Goal: Task Accomplishment & Management: Manage account settings

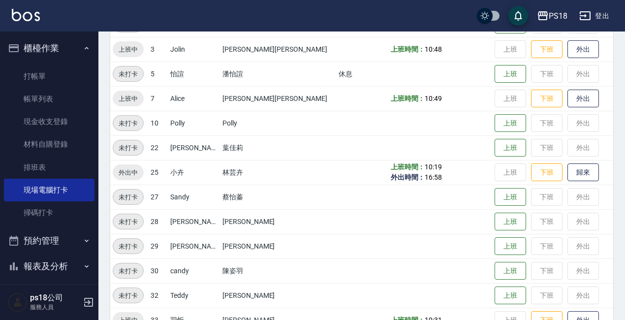
scroll to position [97, 0]
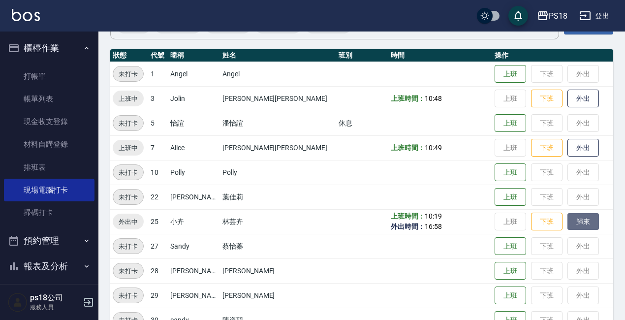
click at [567, 218] on button "歸來" at bounding box center [582, 221] width 31 height 17
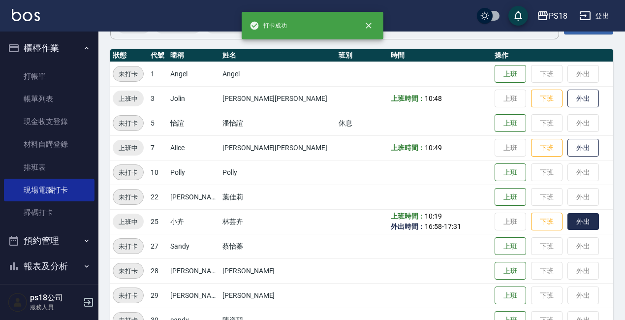
click at [567, 217] on button "外出" at bounding box center [582, 221] width 31 height 17
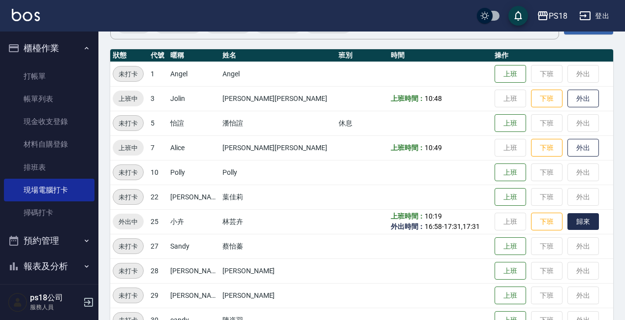
click at [567, 223] on button "歸來" at bounding box center [582, 221] width 31 height 17
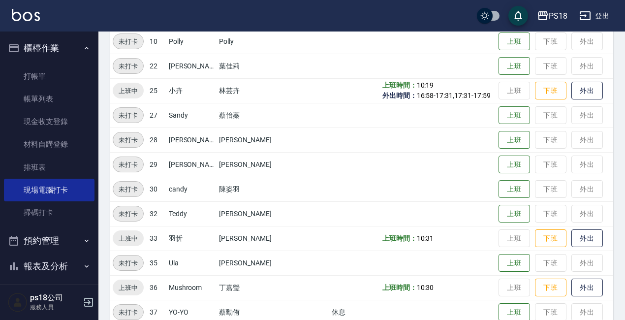
scroll to position [245, 0]
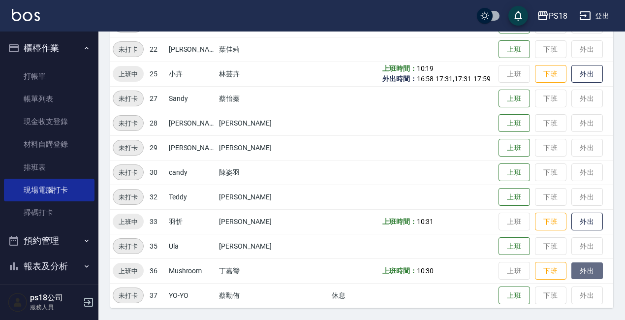
click at [572, 270] on button "外出" at bounding box center [586, 270] width 31 height 17
click at [574, 268] on button "歸來" at bounding box center [586, 270] width 31 height 17
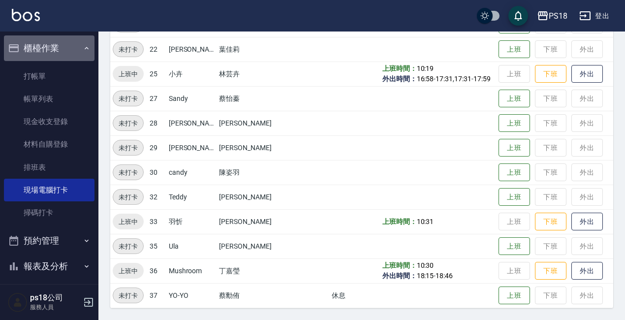
click at [85, 44] on icon "button" at bounding box center [87, 48] width 8 height 8
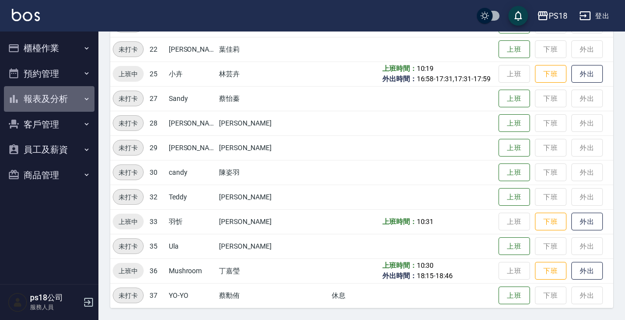
click at [31, 96] on button "報表及分析" at bounding box center [49, 99] width 91 height 26
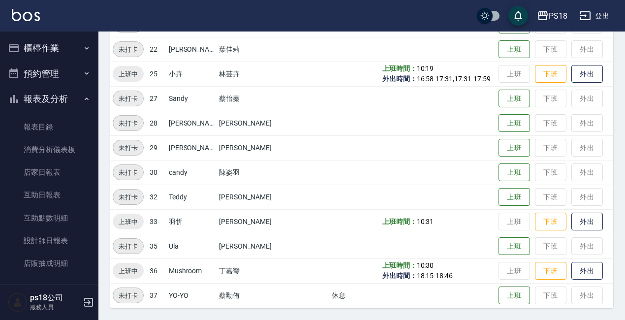
click at [83, 98] on icon "button" at bounding box center [87, 99] width 8 height 8
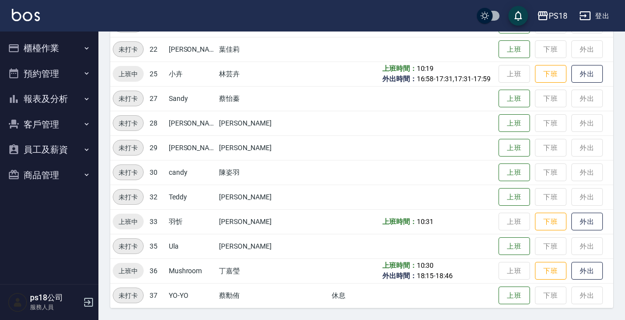
click at [38, 169] on button "商品管理" at bounding box center [49, 175] width 91 height 26
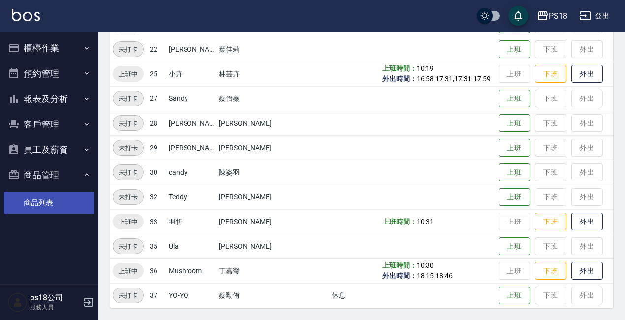
click at [41, 195] on link "商品列表" at bounding box center [49, 202] width 91 height 23
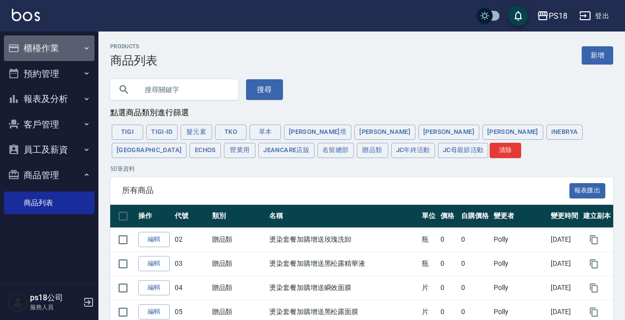
click at [32, 49] on button "櫃檯作業" at bounding box center [49, 48] width 91 height 26
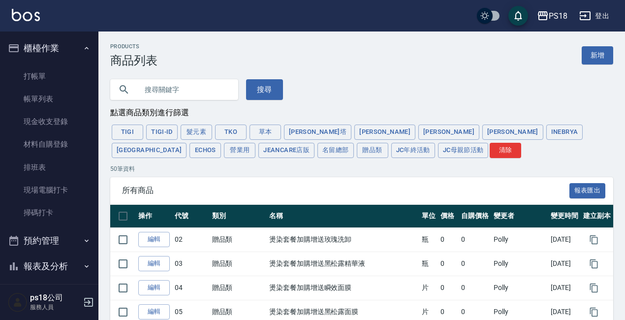
drag, startPoint x: 51, startPoint y: 192, endPoint x: 361, endPoint y: 249, distance: 314.8
click at [51, 191] on link "現場電腦打卡" at bounding box center [49, 190] width 91 height 23
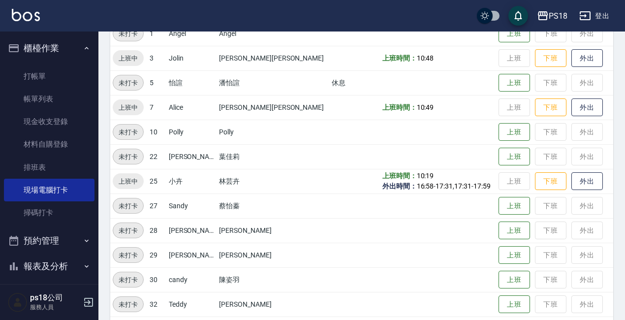
scroll to position [245, 0]
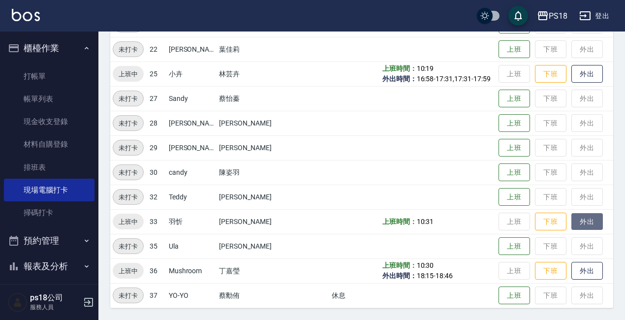
click at [571, 218] on button "外出" at bounding box center [586, 221] width 31 height 17
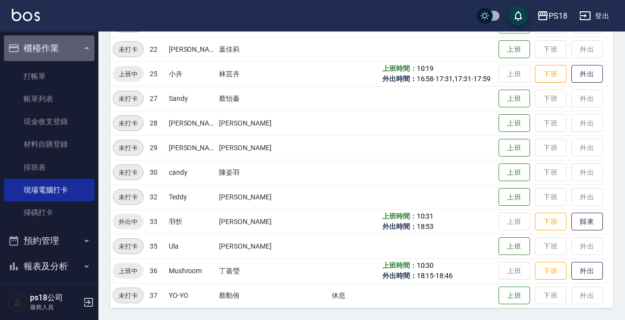
click at [77, 48] on button "櫃檯作業" at bounding box center [49, 48] width 91 height 26
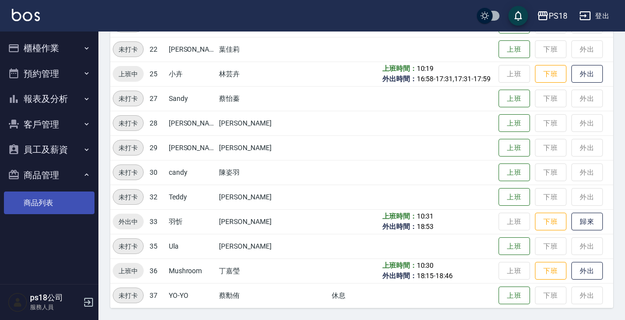
click at [38, 203] on link "商品列表" at bounding box center [49, 202] width 91 height 23
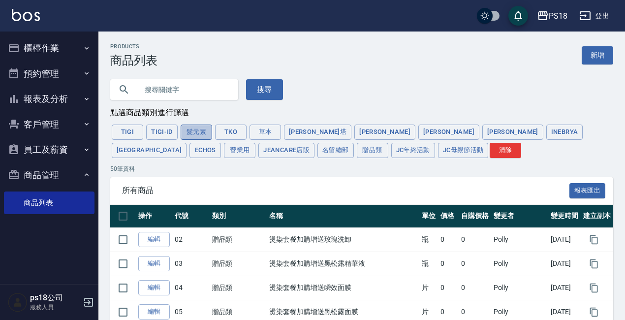
click at [188, 130] on button "髮元素" at bounding box center [196, 132] width 31 height 15
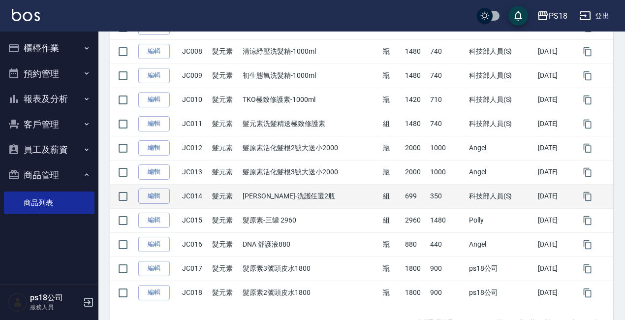
scroll to position [390, 0]
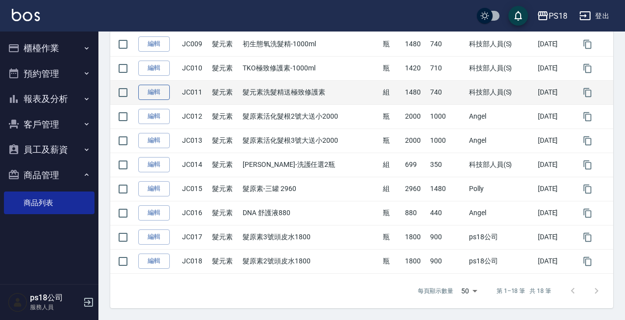
click at [147, 92] on link "編輯" at bounding box center [153, 92] width 31 height 15
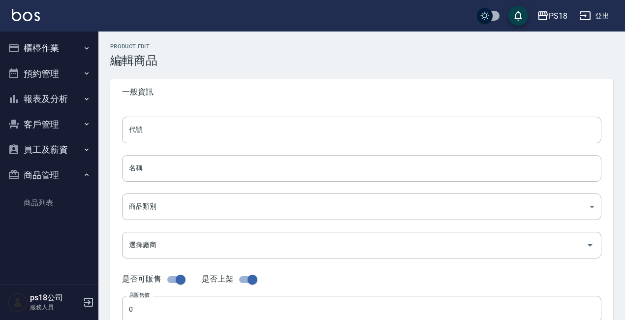
type input "JC011"
type input "髮元素洗髮精送極致修護素"
type input "a3425498-3e41-4dbd-a971-dc9c6ea0d9df"
type input "1480"
type input "740"
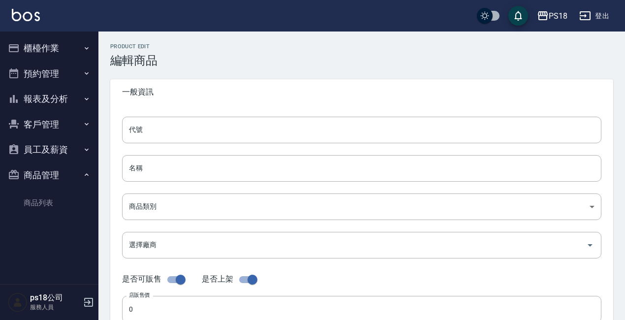
type input "740"
type input "組"
type input "UNSET"
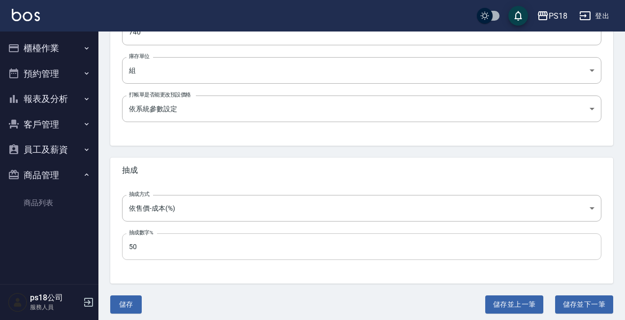
scroll to position [359, 0]
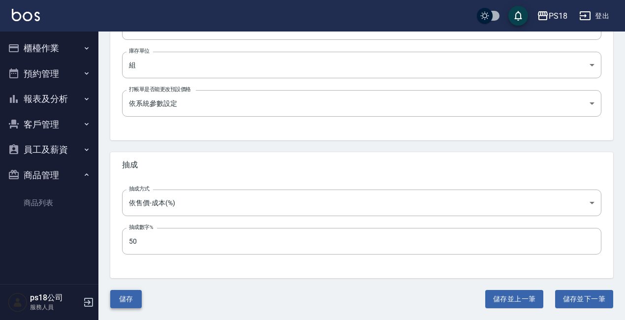
click at [125, 300] on button "儲存" at bounding box center [125, 299] width 31 height 18
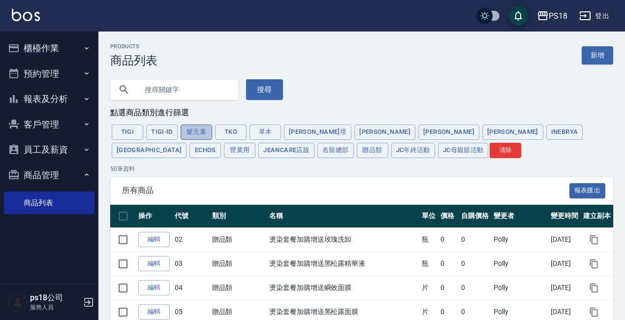
click at [201, 130] on button "髮元素" at bounding box center [196, 132] width 31 height 15
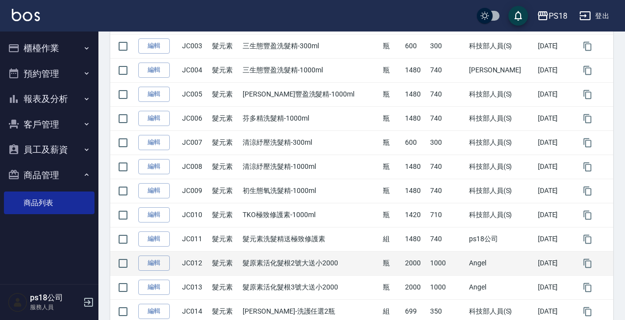
scroll to position [246, 0]
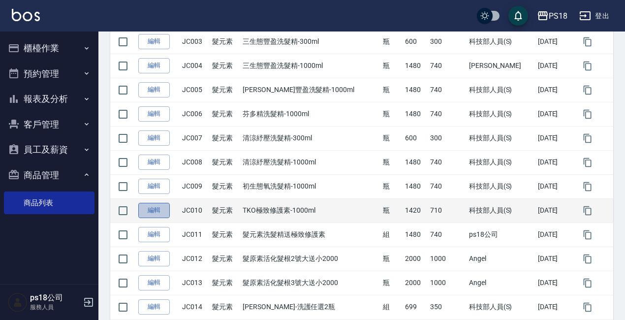
click at [147, 209] on link "編輯" at bounding box center [153, 210] width 31 height 15
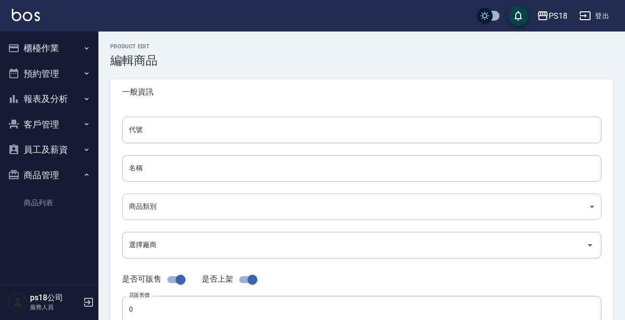
type input "JC010"
type input "TKO極致修護素-1000ml"
type input "a3425498-3e41-4dbd-a971-dc9c6ea0d9df"
type input "1420"
type input "710"
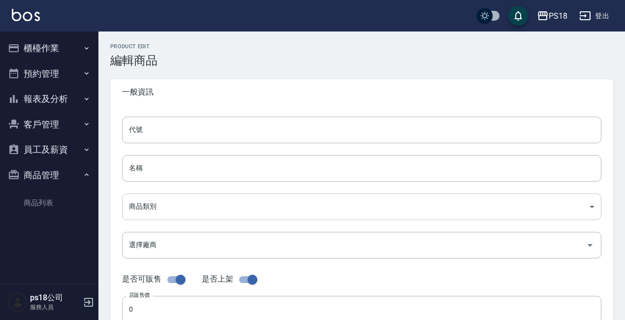
type input "710"
type input "瓶"
type input "UNSET"
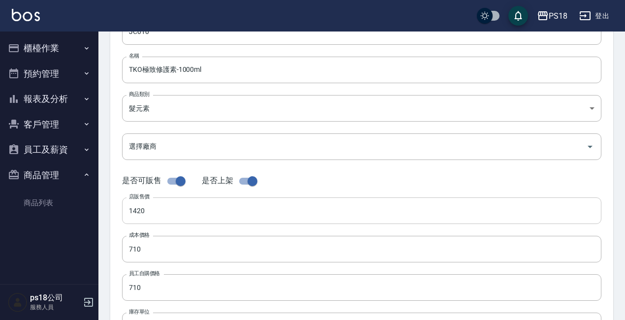
click at [156, 208] on input "1420" at bounding box center [361, 210] width 479 height 27
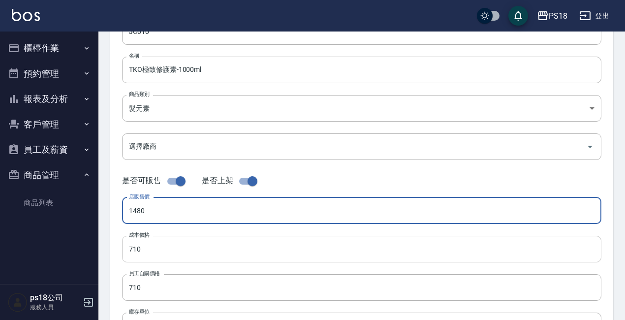
type input "1480"
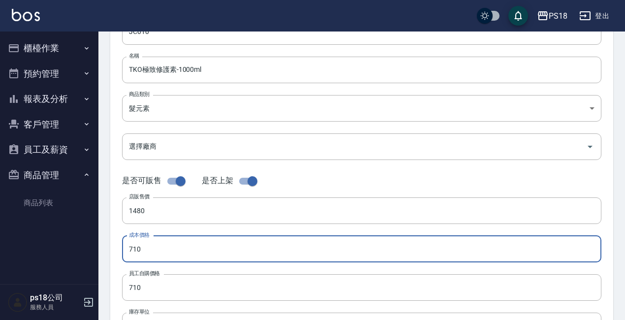
click at [147, 249] on input "710" at bounding box center [361, 249] width 479 height 27
type input "740"
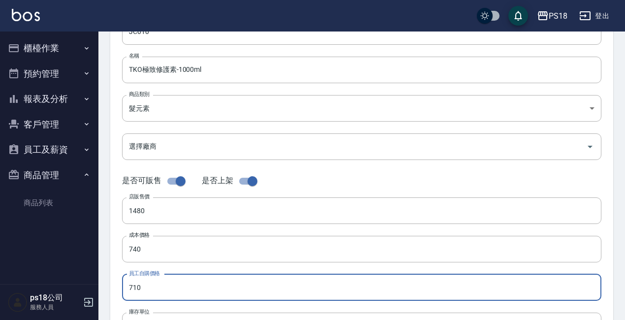
click at [146, 293] on input "710" at bounding box center [361, 287] width 479 height 27
type input "740"
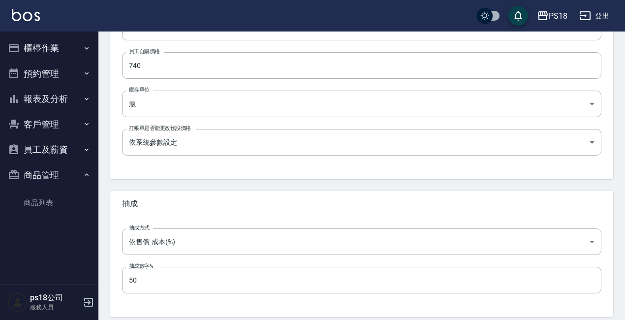
scroll to position [359, 0]
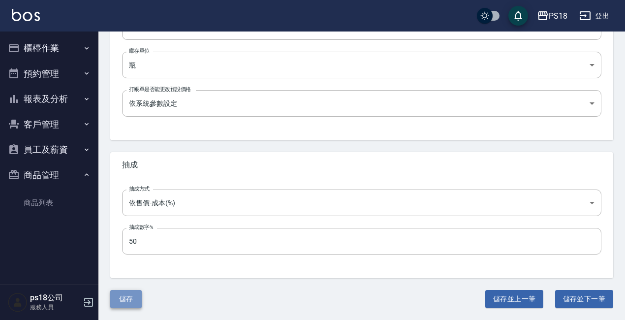
click at [132, 292] on button "儲存" at bounding box center [125, 299] width 31 height 18
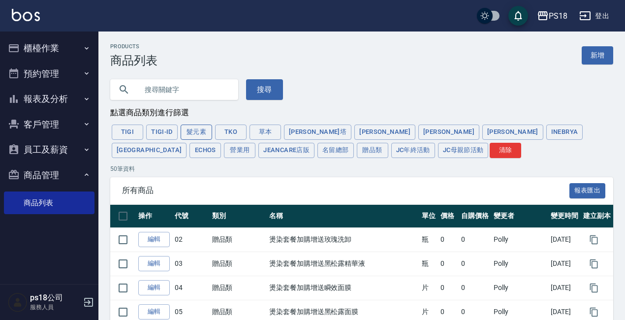
click at [191, 128] on button "髮元素" at bounding box center [196, 132] width 31 height 15
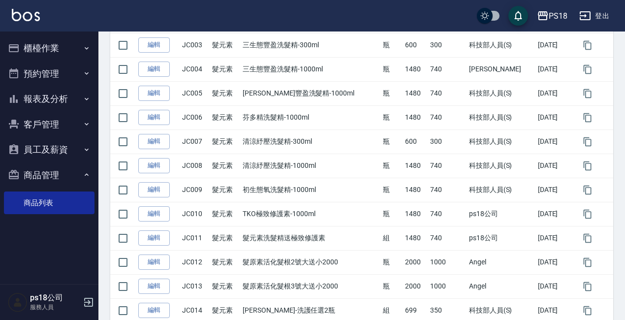
scroll to position [242, 0]
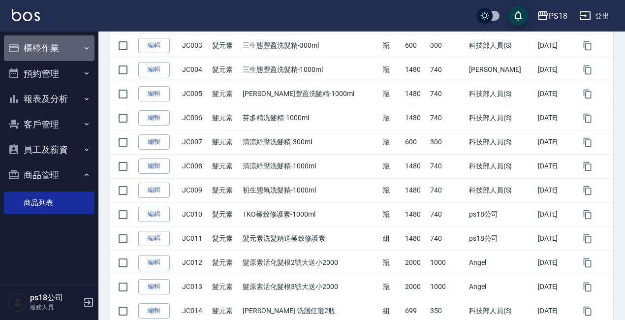
click at [37, 45] on button "櫃檯作業" at bounding box center [49, 48] width 91 height 26
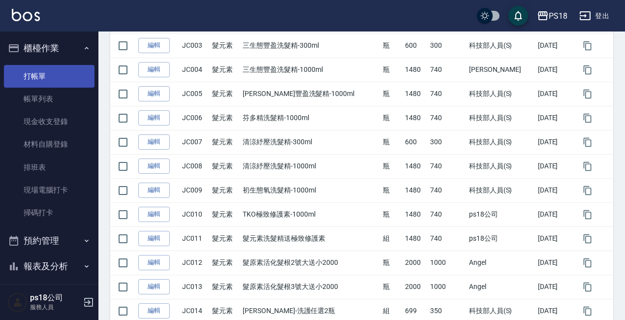
click at [28, 80] on link "打帳單" at bounding box center [49, 76] width 91 height 23
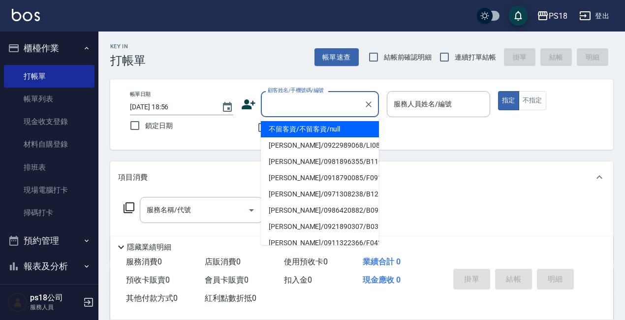
click at [306, 103] on input "顧客姓名/手機號碼/編號" at bounding box center [312, 103] width 94 height 17
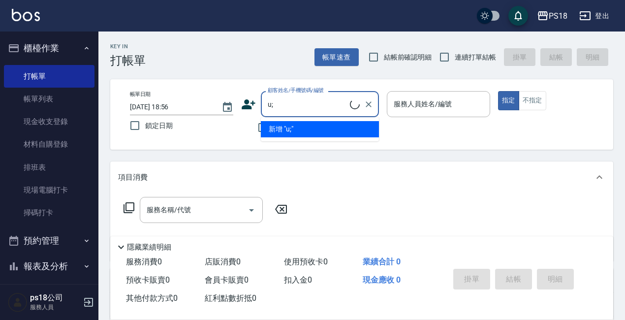
type input "u"
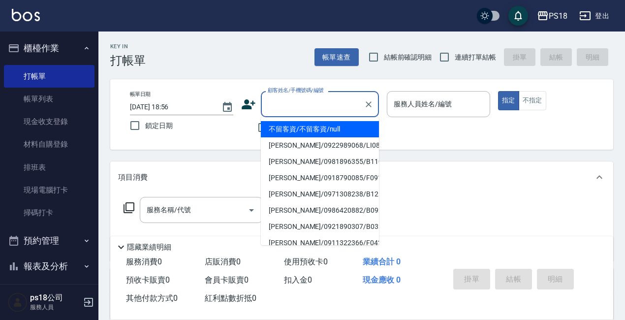
click at [281, 95] on div "顧客姓名/手機號碼/編號 顧客姓名/手機號碼/編號" at bounding box center [320, 104] width 118 height 26
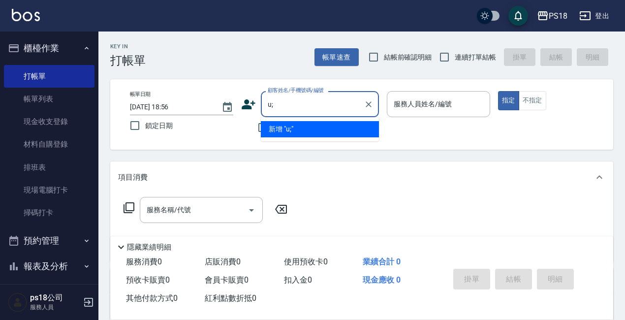
type input "u"
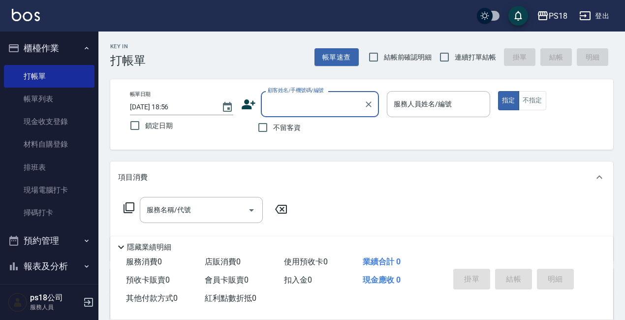
click at [291, 102] on input "顧客姓名/手機號碼/編號" at bounding box center [312, 103] width 94 height 17
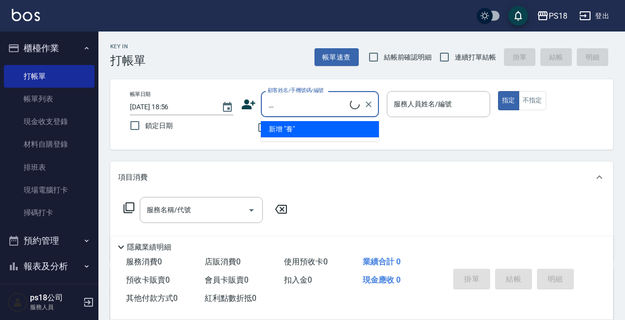
type input "養"
click at [332, 107] on input "養" at bounding box center [312, 103] width 94 height 17
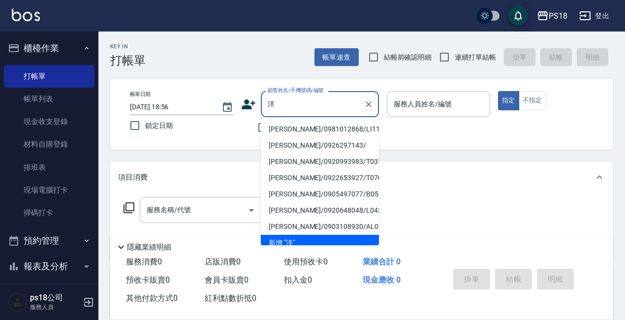
type input "揚"
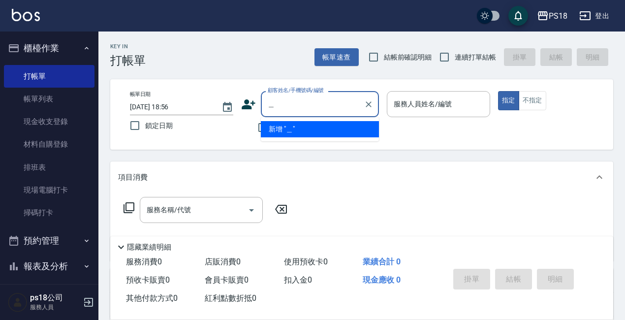
type input "養"
click at [322, 106] on input "養" at bounding box center [312, 103] width 94 height 17
type input "央"
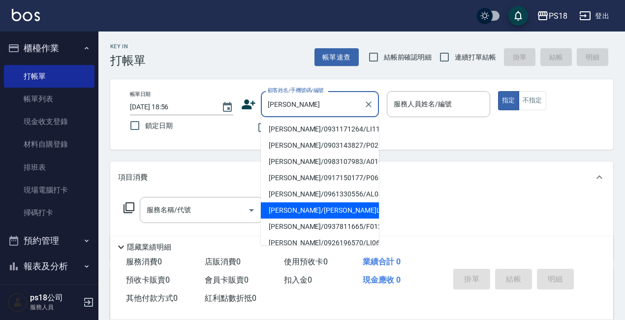
click at [282, 210] on li "楊芹/楊芹LI022421/LI022421" at bounding box center [320, 210] width 118 height 16
type input "楊芹/楊芹LI022421/LI022421"
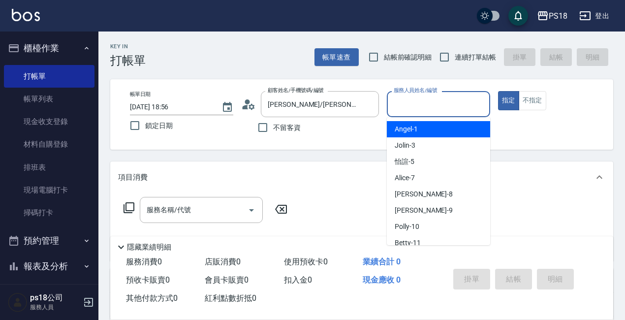
click at [443, 100] on input "服務人員姓名/編號" at bounding box center [438, 103] width 94 height 17
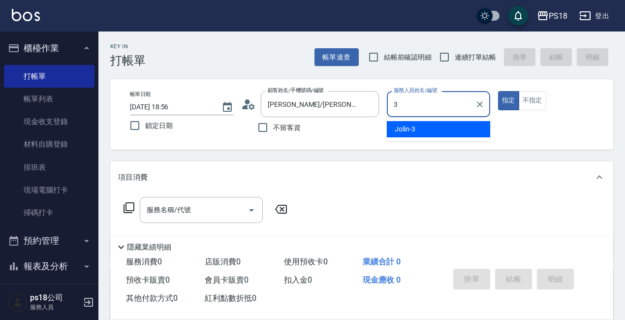
type input "3"
type button "true"
type input "Jolin-3"
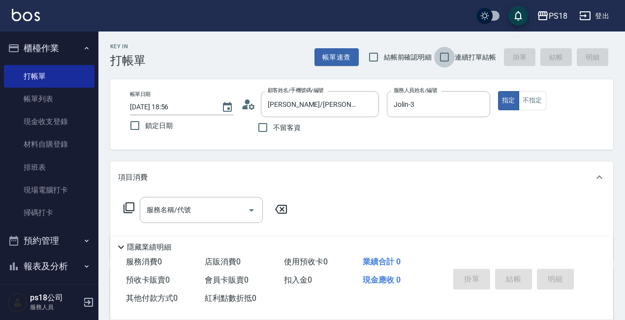
drag, startPoint x: 441, startPoint y: 56, endPoint x: 430, endPoint y: 57, distance: 11.9
click at [440, 56] on input "連續打單結帳" at bounding box center [444, 57] width 21 height 21
checkbox input "true"
click at [128, 208] on icon at bounding box center [129, 208] width 12 height 12
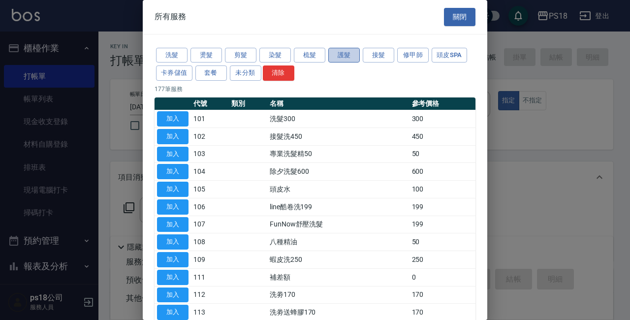
drag, startPoint x: 342, startPoint y: 53, endPoint x: 335, endPoint y: 55, distance: 6.7
click at [339, 53] on button "護髮" at bounding box center [343, 55] width 31 height 15
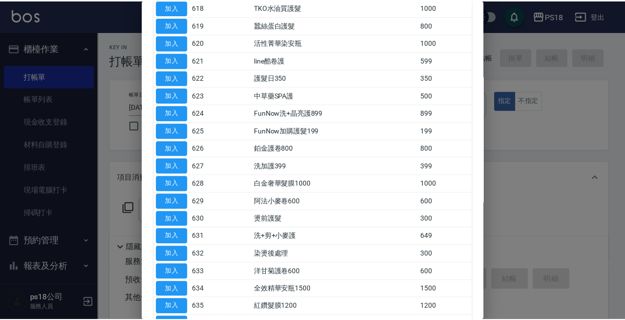
scroll to position [513, 0]
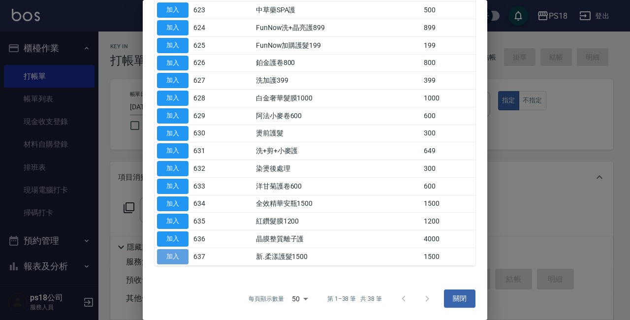
click at [179, 249] on button "加入" at bounding box center [172, 256] width 31 height 15
type input "新.柔漾護髮1500(637)"
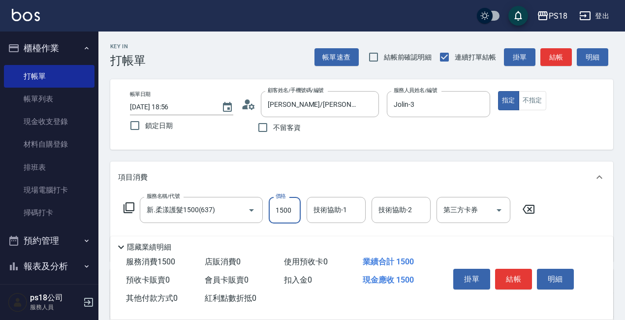
click at [288, 218] on input "1500" at bounding box center [285, 210] width 32 height 27
type input "1490"
type input "Jolin-3"
click at [131, 207] on icon at bounding box center [129, 208] width 12 height 12
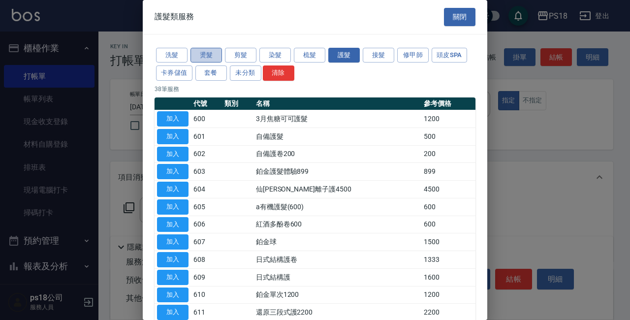
click at [198, 51] on button "燙髮" at bounding box center [205, 55] width 31 height 15
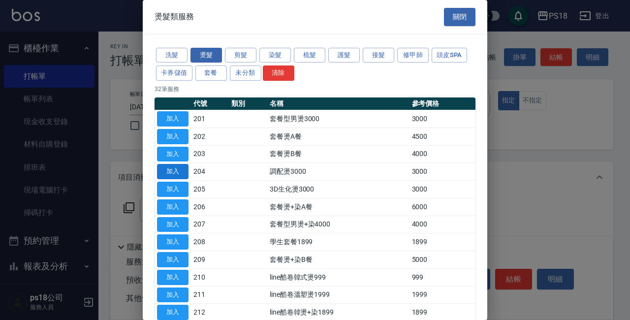
click at [182, 169] on button "加入" at bounding box center [172, 171] width 31 height 15
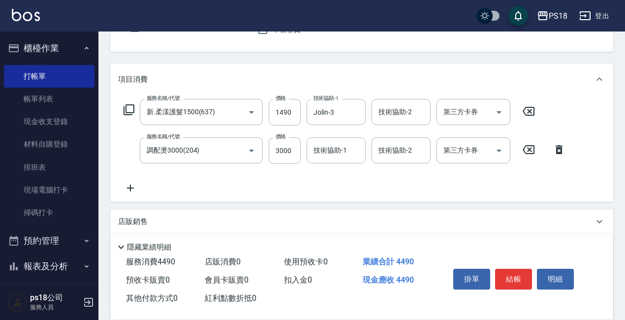
scroll to position [98, 0]
click at [289, 155] on input "3000" at bounding box center [285, 150] width 32 height 27
type input "3600"
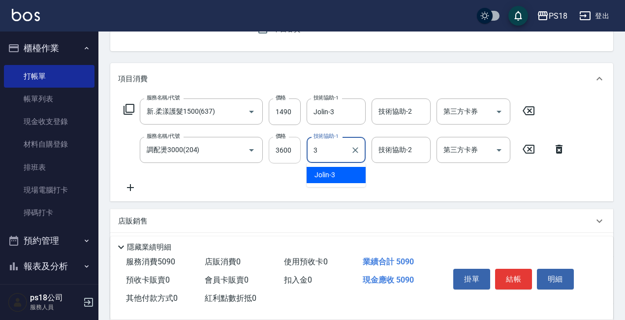
type input "Jolin-3"
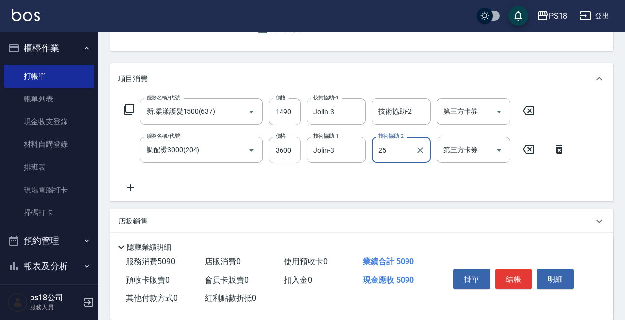
type input "小卉-25"
click at [127, 111] on icon at bounding box center [129, 109] width 12 height 12
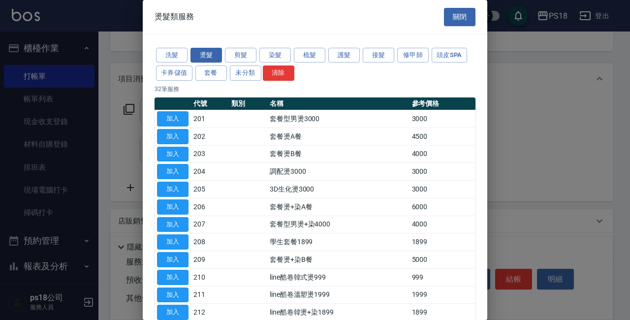
click at [270, 48] on button "染髮" at bounding box center [274, 55] width 31 height 15
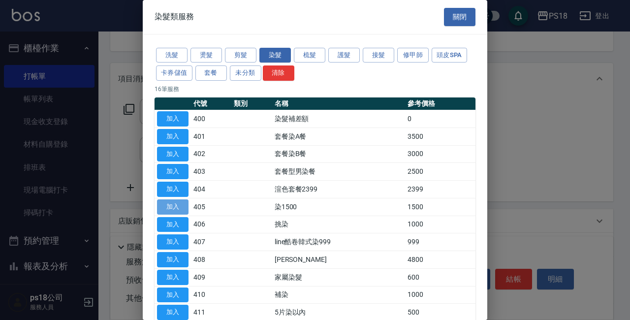
click at [177, 204] on button "加入" at bounding box center [172, 206] width 31 height 15
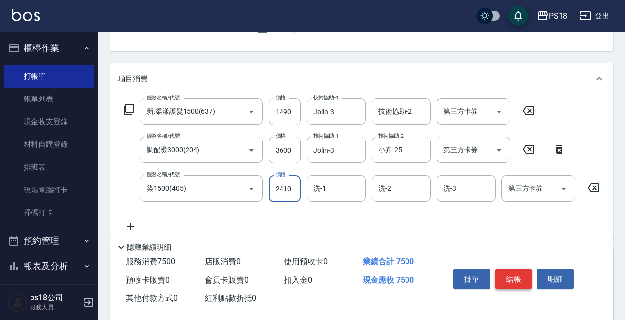
type input "2410"
click at [514, 271] on button "結帳" at bounding box center [513, 279] width 37 height 21
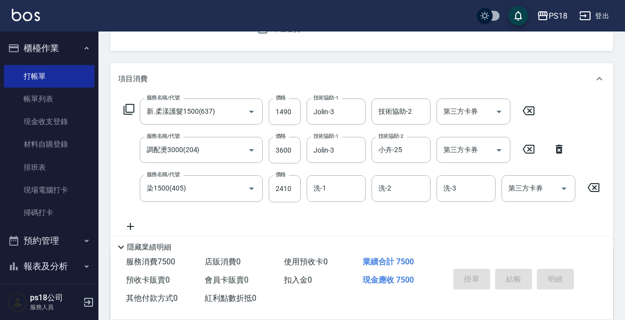
type input "2025/09/10 18:59"
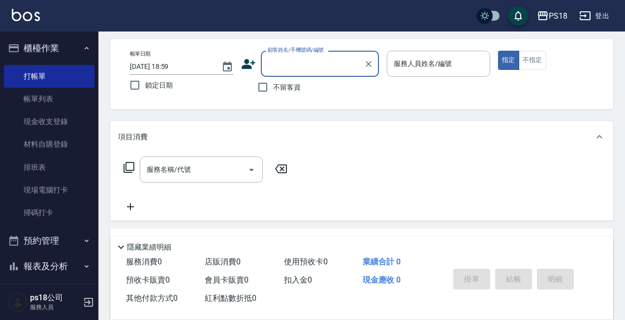
scroll to position [0, 0]
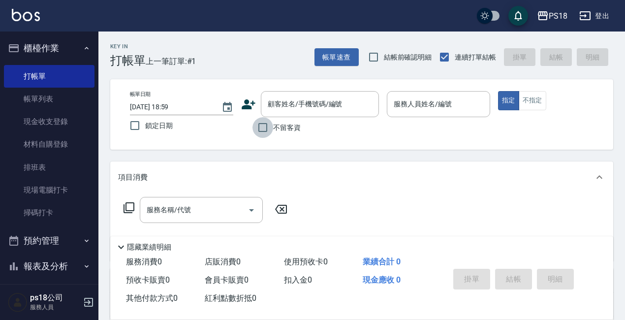
click at [262, 130] on input "不留客資" at bounding box center [262, 127] width 21 height 21
checkbox input "true"
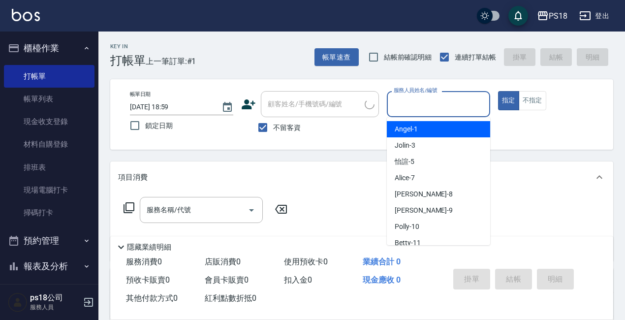
click at [433, 106] on input "服務人員姓名/編號" at bounding box center [438, 103] width 94 height 17
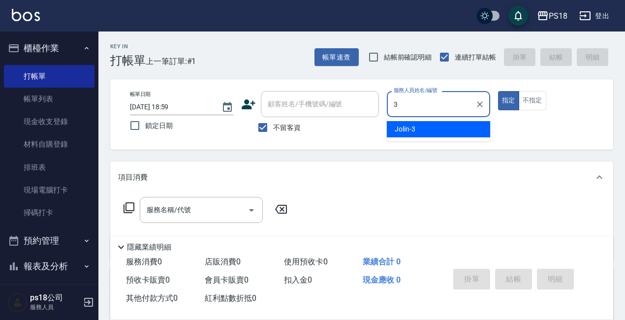
type input "Jolin-3"
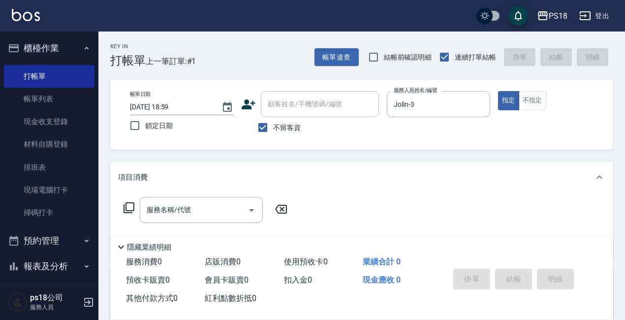
click at [126, 209] on icon at bounding box center [129, 207] width 11 height 11
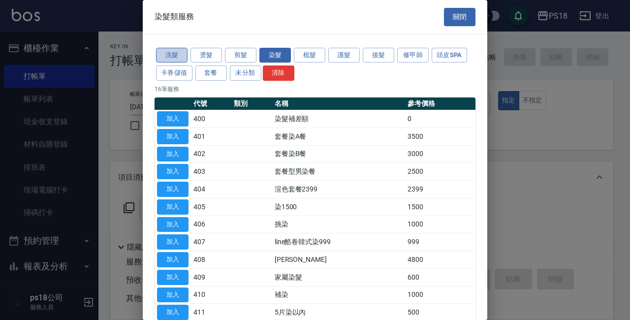
click at [173, 54] on button "洗髮" at bounding box center [171, 55] width 31 height 15
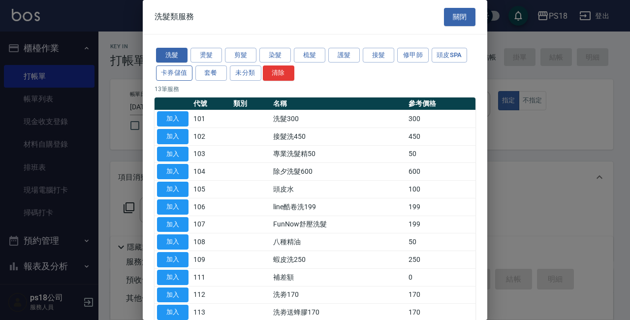
drag, startPoint x: 173, startPoint y: 117, endPoint x: 168, endPoint y: 80, distance: 37.2
click at [172, 117] on button "加入" at bounding box center [172, 118] width 31 height 15
type input "洗髮300(101)"
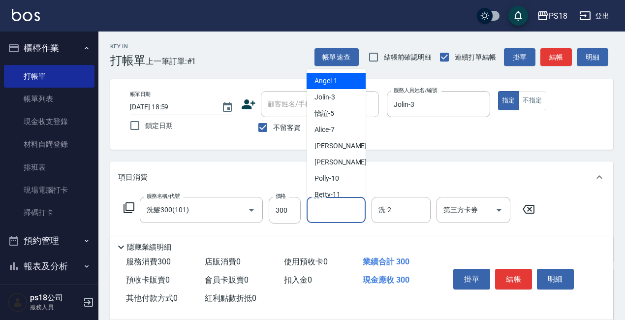
click at [336, 208] on input "洗-1" at bounding box center [336, 209] width 50 height 17
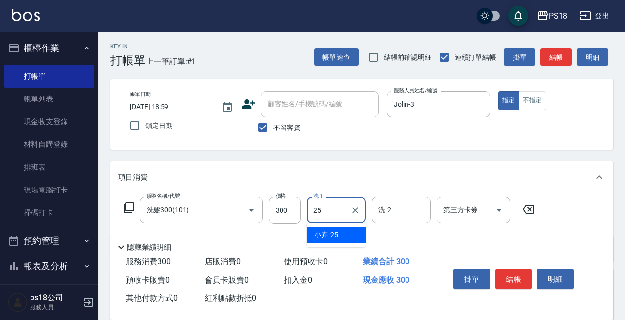
type input "小卉-25"
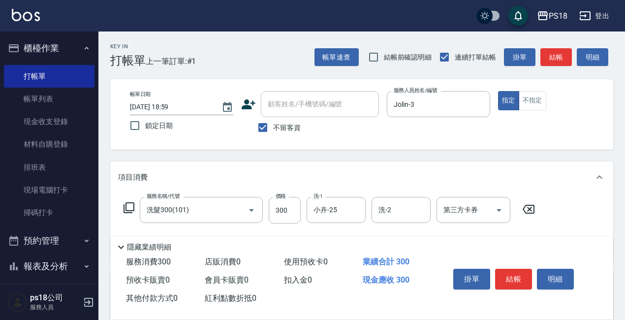
click at [129, 211] on icon at bounding box center [129, 207] width 11 height 11
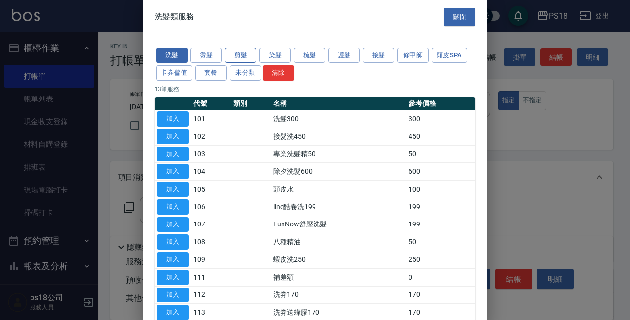
click at [232, 57] on button "剪髮" at bounding box center [240, 55] width 31 height 15
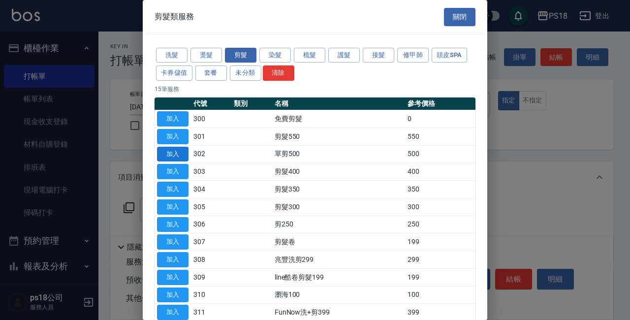
click at [180, 159] on button "加入" at bounding box center [172, 154] width 31 height 15
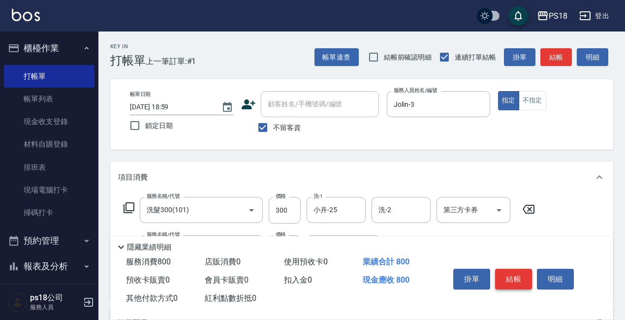
click at [511, 275] on button "結帳" at bounding box center [513, 279] width 37 height 21
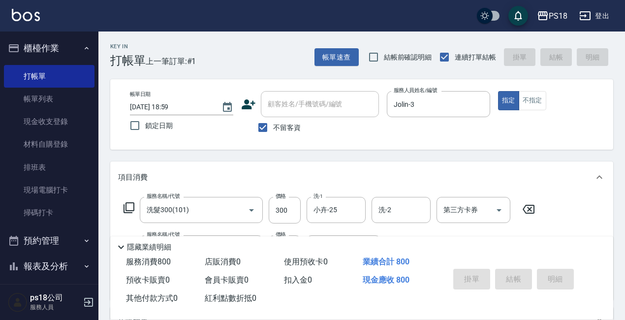
type input "2025/09/10 19:05"
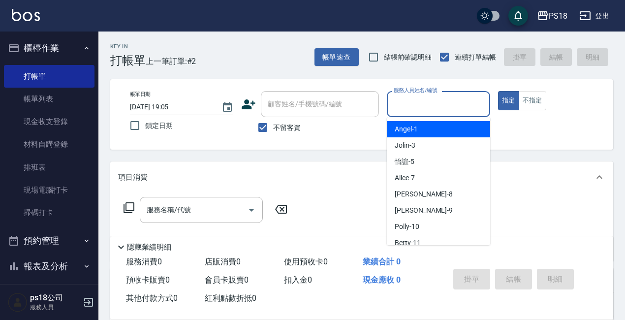
click at [455, 107] on input "服務人員姓名/編號" at bounding box center [438, 103] width 94 height 17
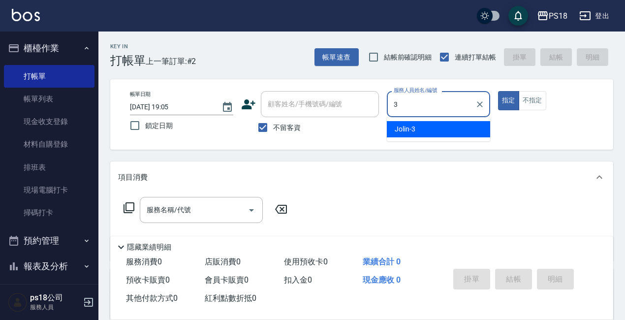
type input "Jolin-3"
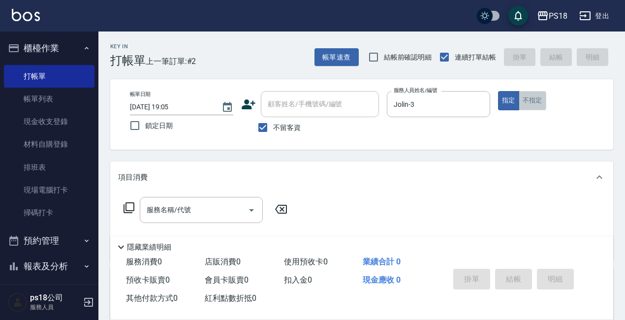
click at [531, 105] on button "不指定" at bounding box center [533, 100] width 28 height 19
click at [129, 208] on icon at bounding box center [129, 208] width 12 height 12
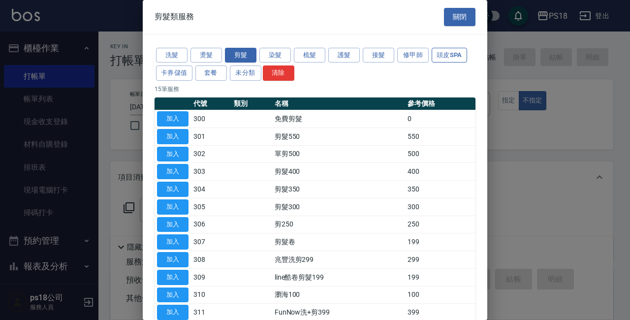
click at [447, 53] on button "頭皮SPA" at bounding box center [449, 55] width 35 height 15
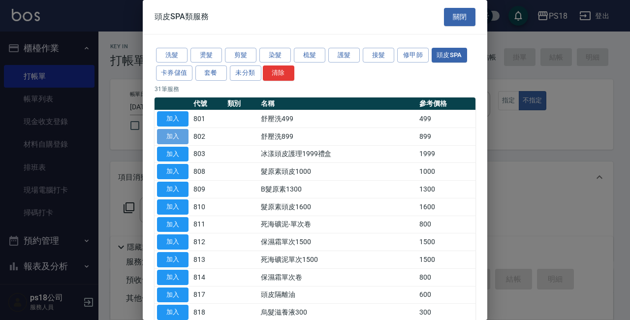
click at [169, 136] on button "加入" at bounding box center [172, 136] width 31 height 15
type input "舒壓洗899(802)"
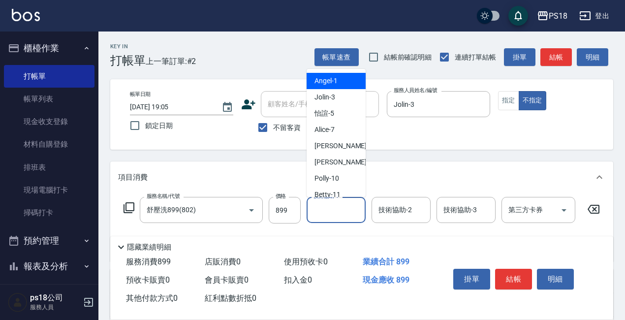
click at [324, 215] on input "技術協助-1" at bounding box center [336, 209] width 50 height 17
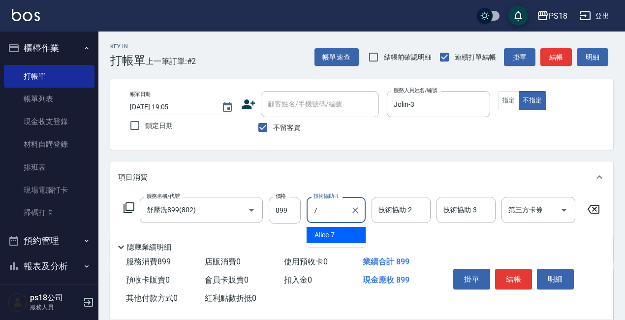
type input "Alice-7"
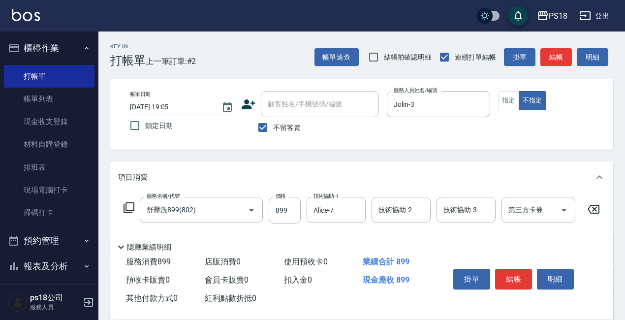
click at [127, 207] on icon at bounding box center [129, 208] width 12 height 12
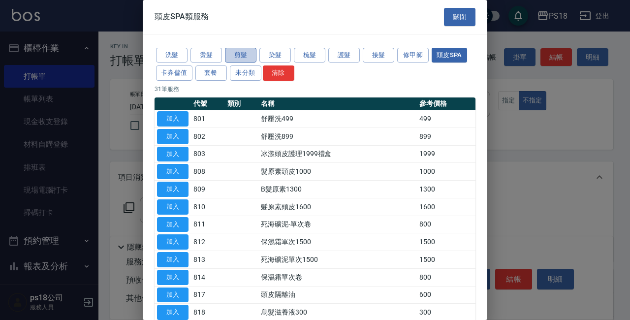
click at [238, 57] on button "剪髮" at bounding box center [240, 55] width 31 height 15
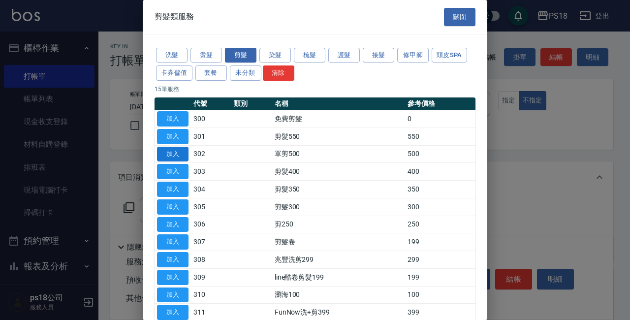
click at [162, 154] on button "加入" at bounding box center [172, 154] width 31 height 15
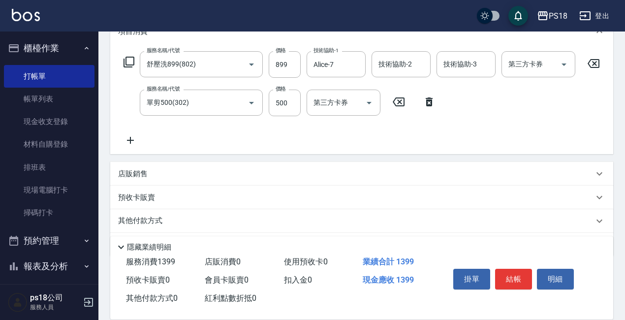
scroll to position [148, 0]
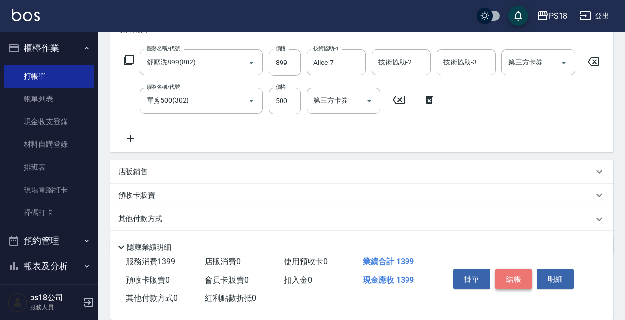
drag, startPoint x: 509, startPoint y: 269, endPoint x: 493, endPoint y: 266, distance: 17.1
click at [509, 269] on button "結帳" at bounding box center [513, 279] width 37 height 21
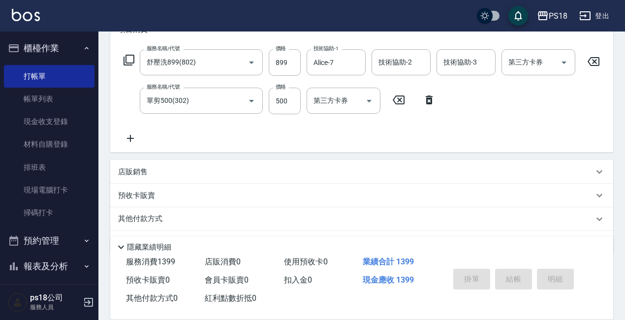
type input "2025/09/10 19:06"
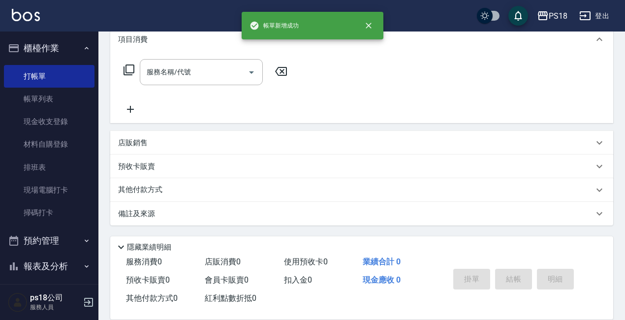
scroll to position [0, 0]
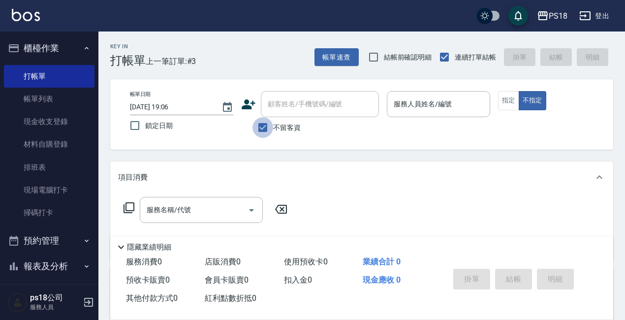
click at [263, 127] on input "不留客資" at bounding box center [262, 127] width 21 height 21
checkbox input "false"
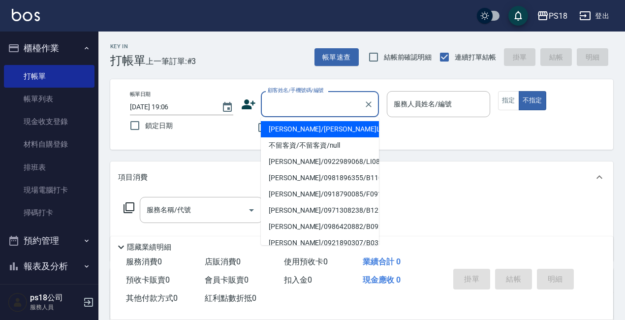
click at [279, 105] on input "顧客姓名/手機號碼/編號" at bounding box center [312, 103] width 94 height 17
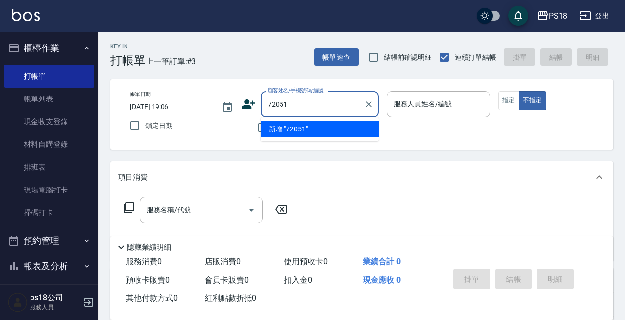
type input "720519"
click at [367, 104] on icon "Clear" at bounding box center [369, 104] width 10 height 10
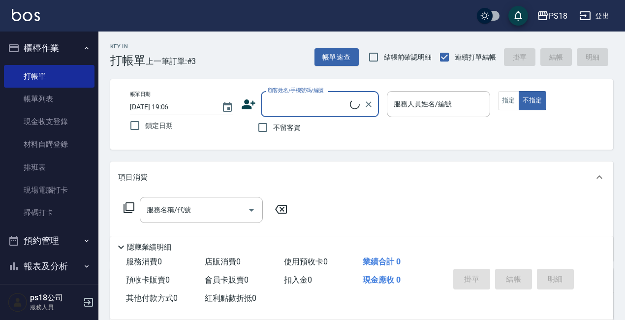
click at [283, 108] on input "顧客姓名/手機號碼/編號" at bounding box center [307, 103] width 85 height 17
click at [259, 127] on input "不留客資" at bounding box center [262, 127] width 21 height 21
checkbox input "true"
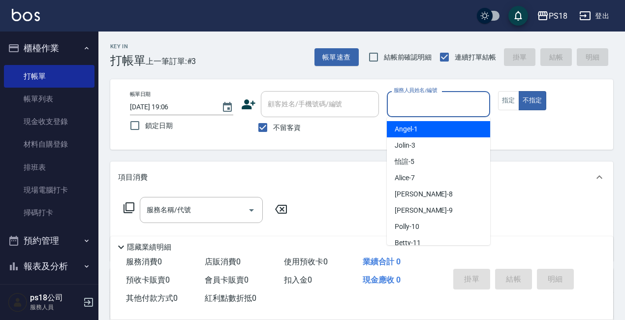
click at [423, 104] on input "服務人員姓名/編號" at bounding box center [438, 103] width 94 height 17
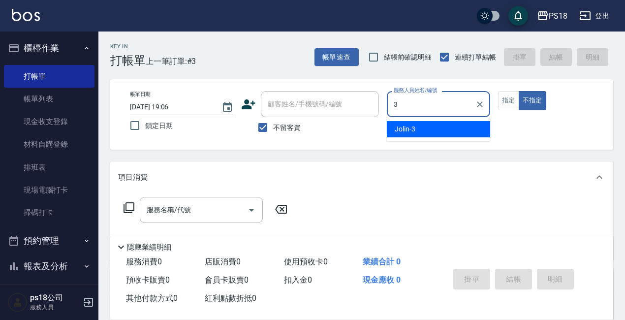
type input "3"
type button "false"
type input "Jolin-3"
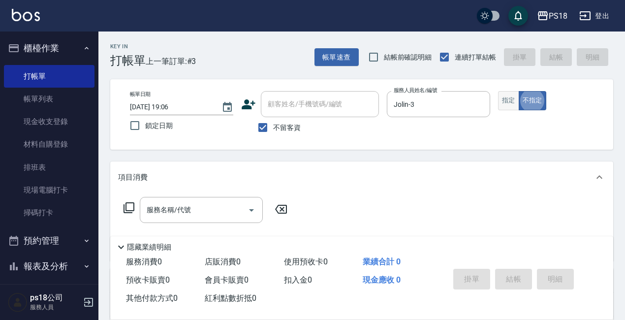
click at [504, 101] on button "指定" at bounding box center [508, 100] width 21 height 19
click at [128, 206] on icon at bounding box center [129, 208] width 12 height 12
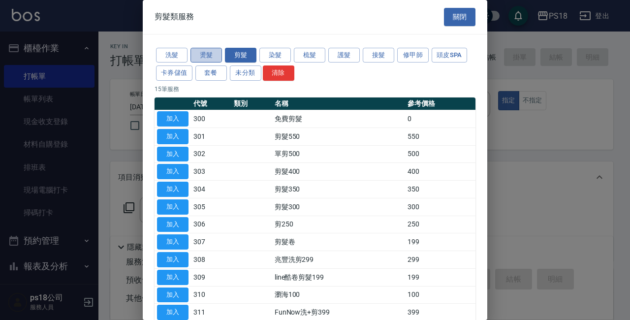
click at [195, 54] on button "燙髮" at bounding box center [205, 55] width 31 height 15
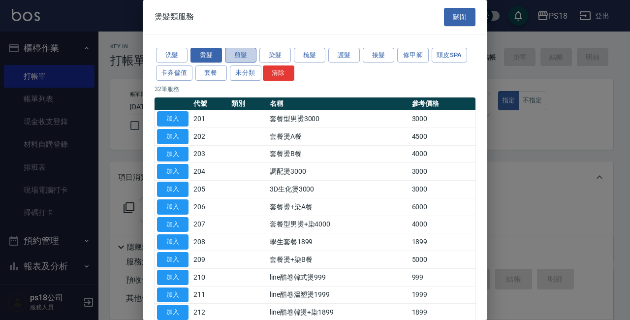
click at [237, 50] on button "剪髮" at bounding box center [240, 55] width 31 height 15
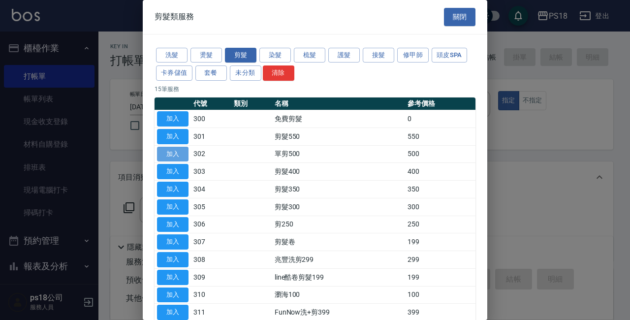
click at [181, 150] on button "加入" at bounding box center [172, 154] width 31 height 15
type input "單剪500(302)"
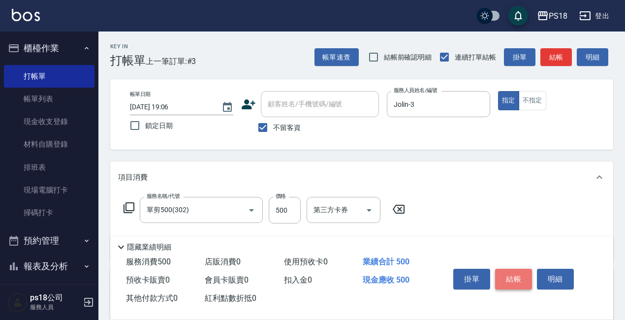
click at [510, 276] on button "結帳" at bounding box center [513, 279] width 37 height 21
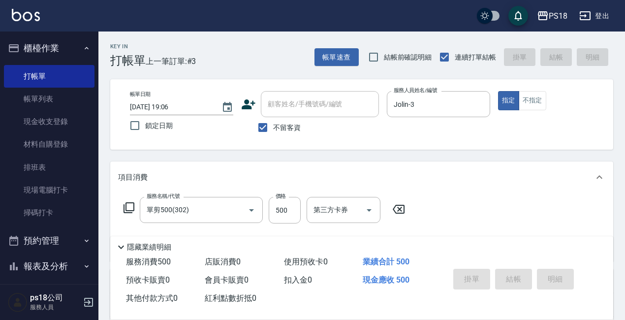
type input "2025/09/10 19:09"
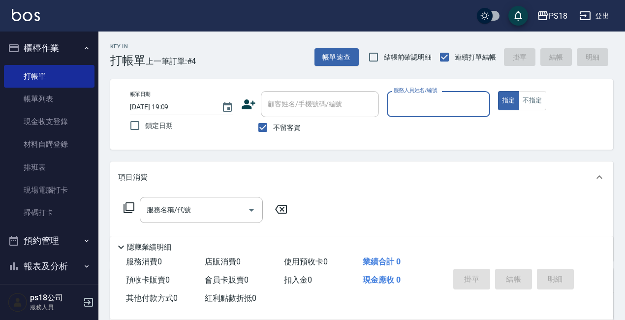
click at [441, 101] on input "服務人員姓名/編號" at bounding box center [438, 103] width 94 height 17
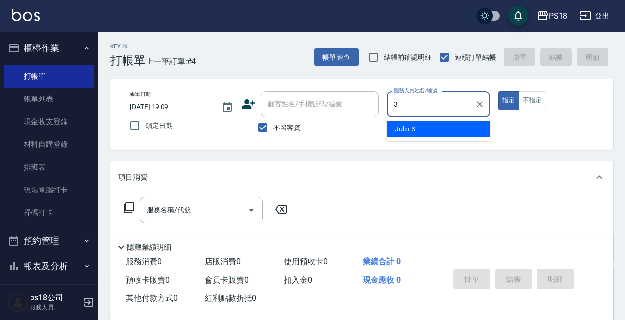
type input "Jolin-3"
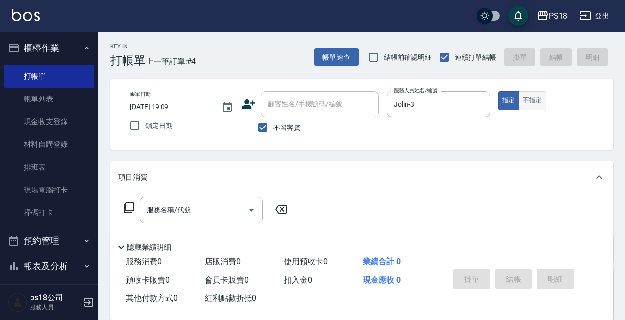
click at [527, 95] on button "不指定" at bounding box center [533, 100] width 28 height 19
click at [128, 207] on icon at bounding box center [129, 208] width 12 height 12
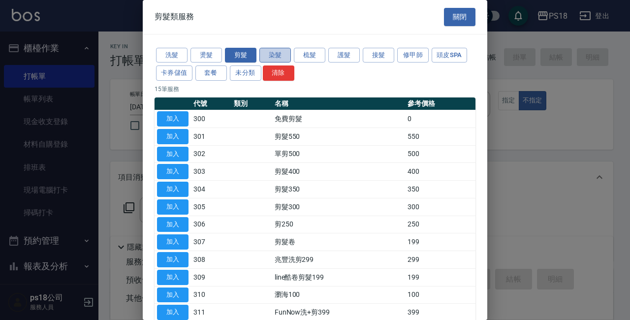
click at [266, 50] on button "染髮" at bounding box center [274, 55] width 31 height 15
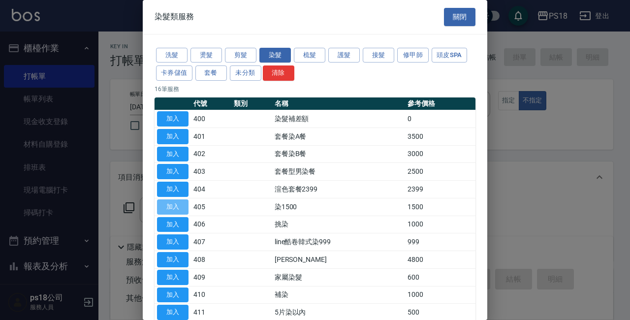
drag, startPoint x: 180, startPoint y: 204, endPoint x: 175, endPoint y: 196, distance: 8.6
click at [180, 203] on button "加入" at bounding box center [172, 206] width 31 height 15
type input "染1500(405)"
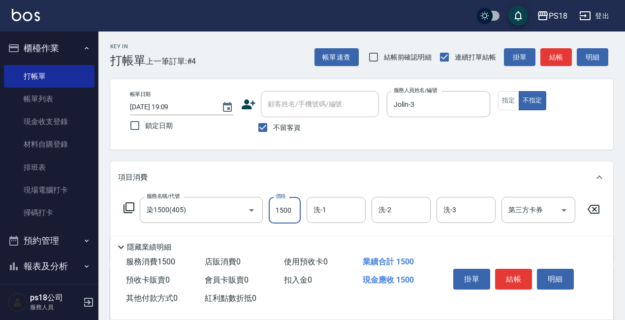
click at [288, 214] on input "1500" at bounding box center [285, 210] width 32 height 27
type input "2000"
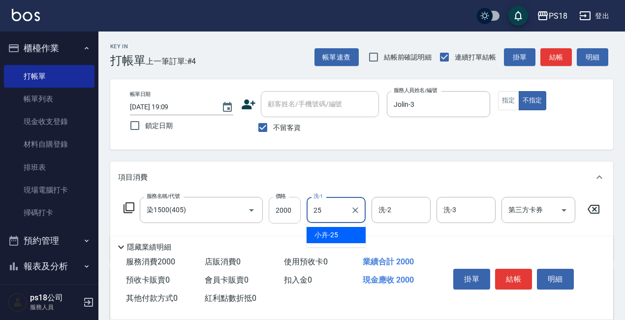
type input "小卉-25"
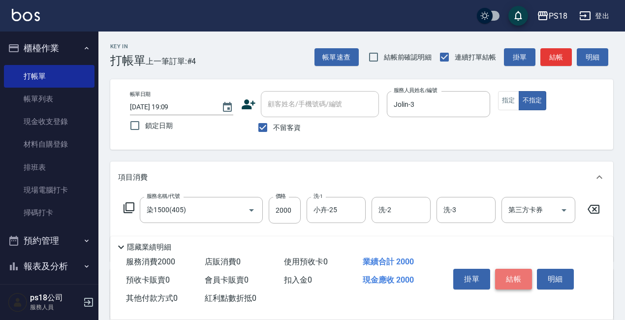
click at [509, 271] on button "結帳" at bounding box center [513, 279] width 37 height 21
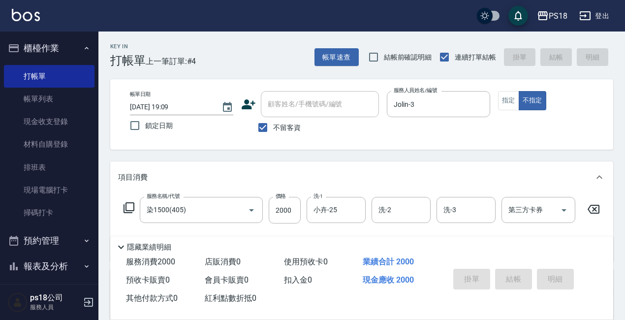
type input "2025/09/10 19:13"
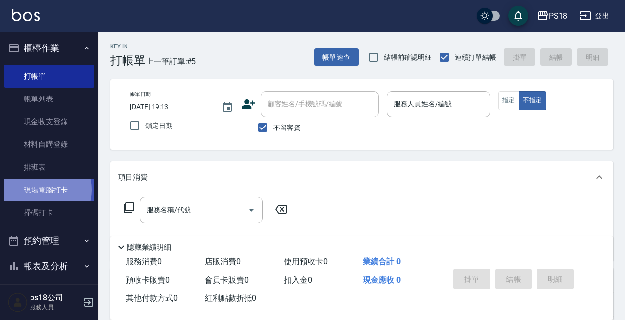
click at [39, 190] on link "現場電腦打卡" at bounding box center [49, 190] width 91 height 23
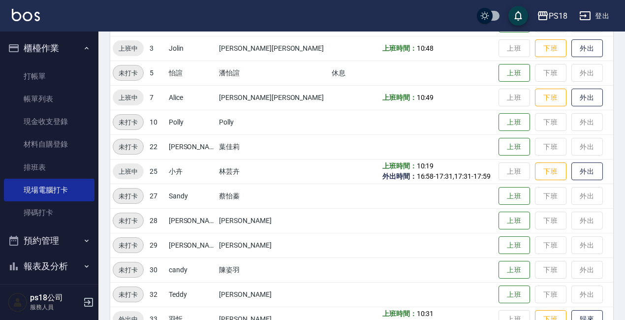
scroll to position [197, 0]
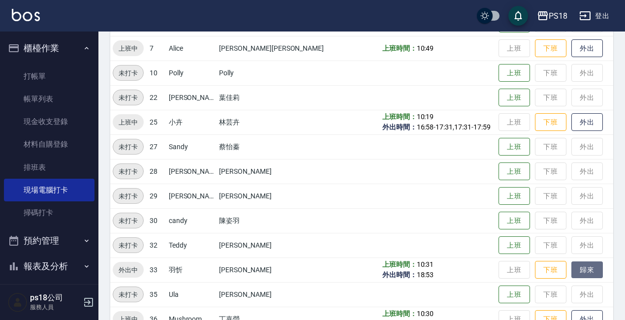
click at [576, 265] on button "歸來" at bounding box center [586, 269] width 31 height 17
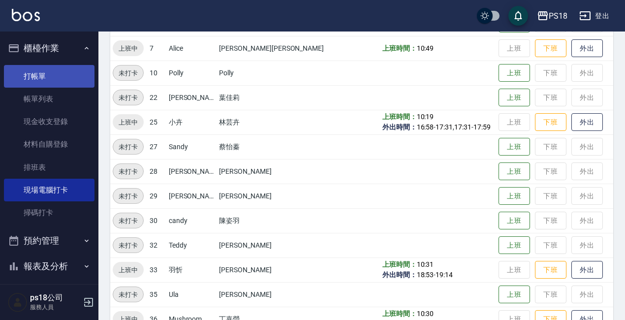
click at [33, 73] on link "打帳單" at bounding box center [49, 76] width 91 height 23
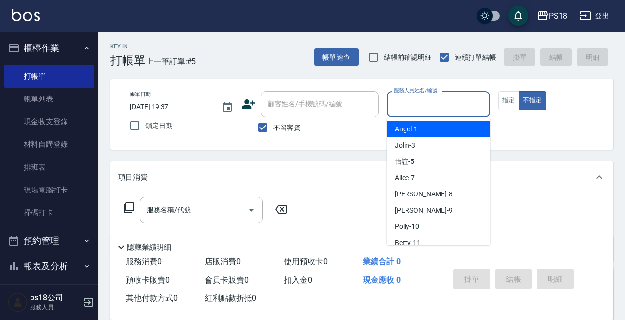
click at [441, 99] on input "服務人員姓名/編號" at bounding box center [438, 103] width 94 height 17
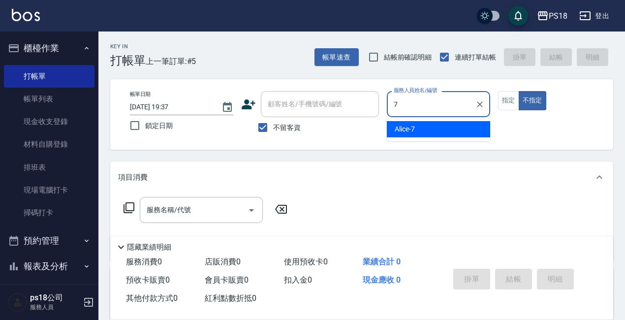
type input "Alice-7"
type button "false"
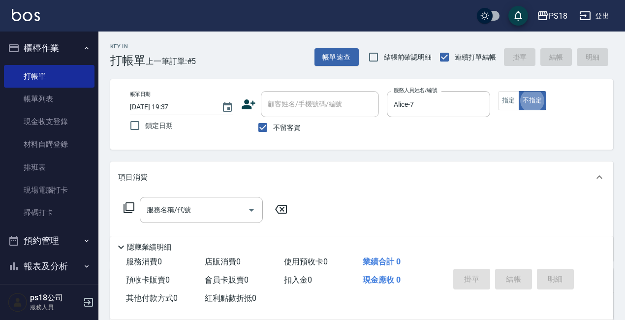
click at [128, 207] on icon at bounding box center [129, 208] width 12 height 12
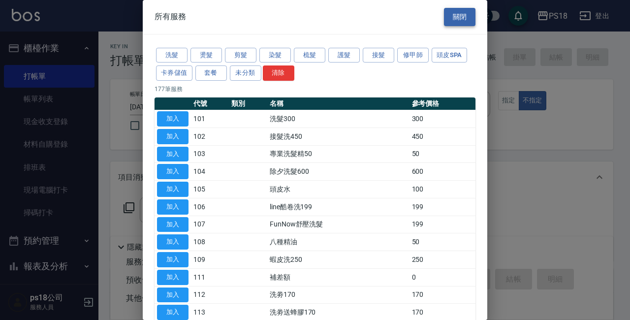
click at [452, 14] on button "關閉" at bounding box center [459, 17] width 31 height 18
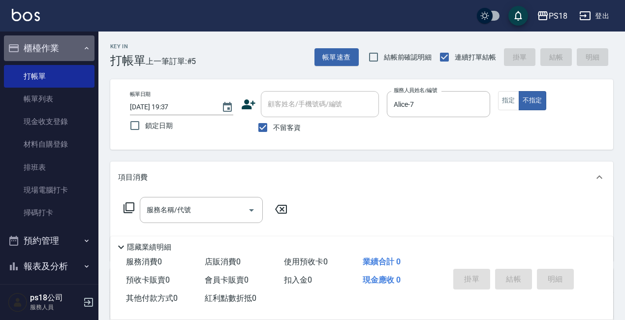
click at [83, 45] on icon "button" at bounding box center [87, 48] width 8 height 8
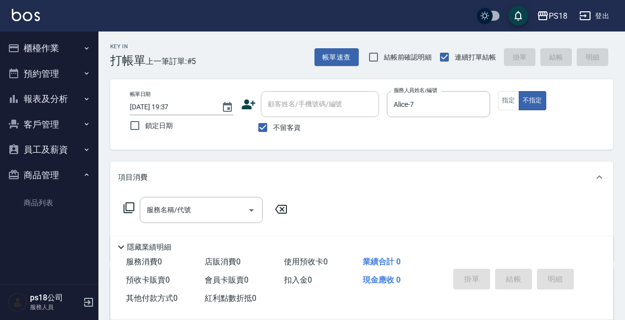
click at [33, 121] on button "客戶管理" at bounding box center [49, 125] width 91 height 26
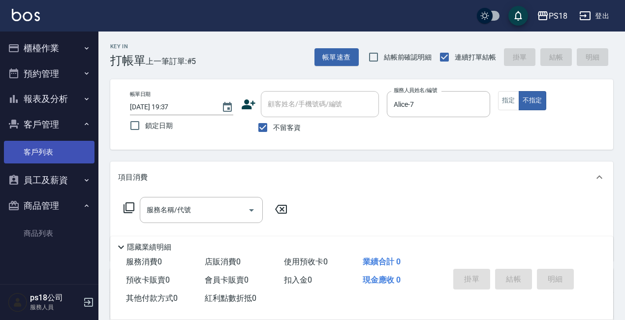
click at [35, 150] on link "客戶列表" at bounding box center [49, 152] width 91 height 23
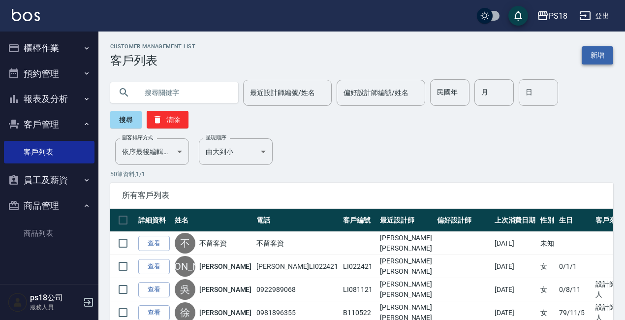
click at [593, 59] on link "新增" at bounding box center [597, 55] width 31 height 18
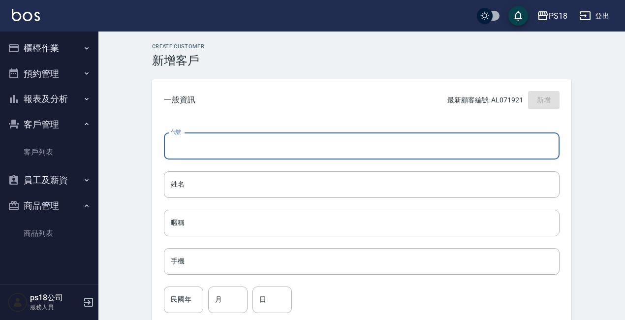
click at [195, 150] on input "代號" at bounding box center [362, 146] width 396 height 27
type input "AL080111"
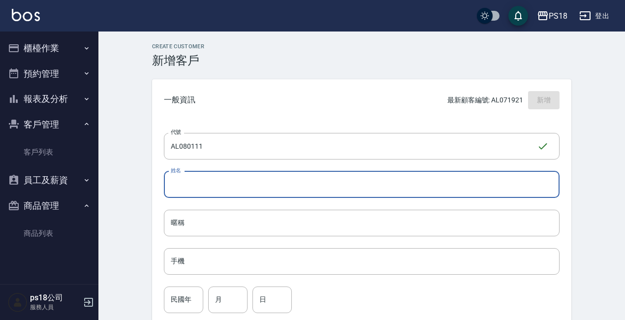
click at [242, 189] on input "姓名" at bounding box center [362, 184] width 396 height 27
type input "陳謝銘"
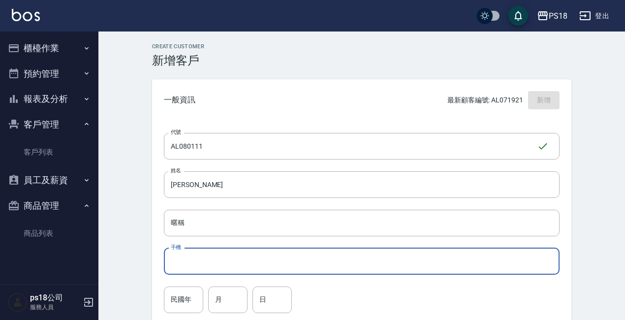
click at [217, 257] on input "手機" at bounding box center [362, 261] width 396 height 27
type input "0901354132"
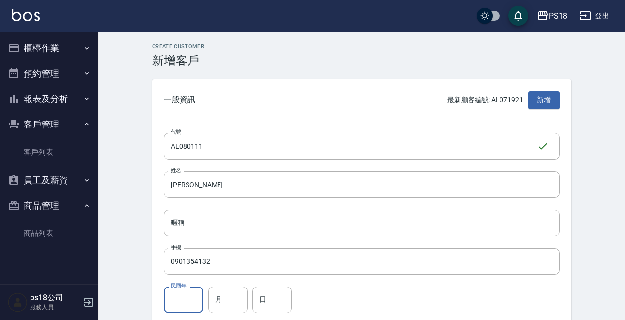
click at [182, 299] on input "民國年" at bounding box center [183, 299] width 39 height 27
type input "73"
click at [225, 288] on input "月" at bounding box center [227, 299] width 39 height 27
type input "08"
click at [279, 295] on input "日" at bounding box center [271, 299] width 39 height 27
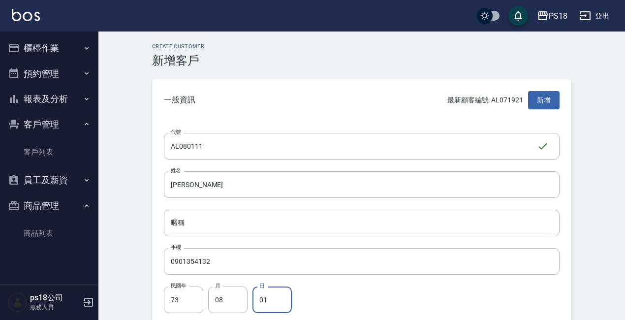
type input "01"
click at [347, 302] on div "民國年 73 民國年 月 08 月 日 01 日" at bounding box center [362, 299] width 396 height 27
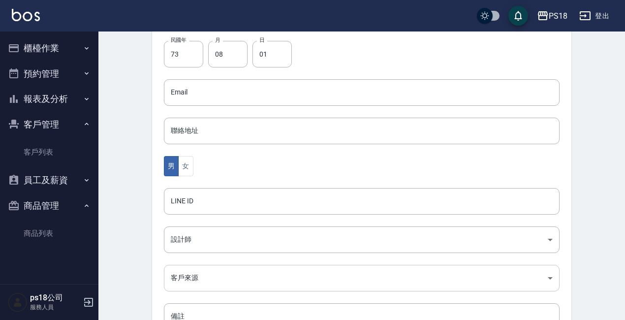
scroll to position [321, 0]
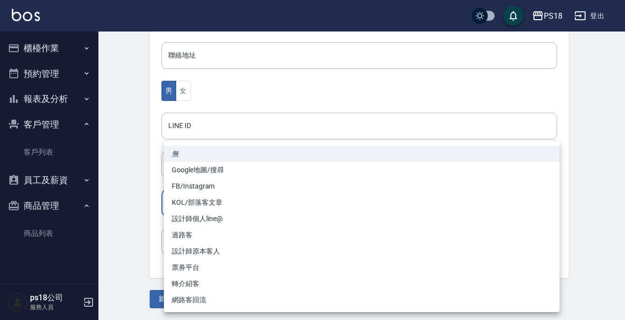
click at [187, 204] on body "PS18 登出 櫃檯作業 打帳單 帳單列表 現金收支登錄 材料自購登錄 排班表 現場電腦打卡 掃碼打卡 預約管理 預約管理 單日預約紀錄 單週預約紀錄 報表及…" at bounding box center [312, -1] width 625 height 641
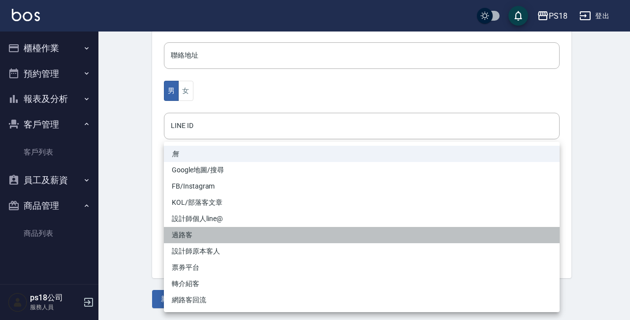
click at [185, 236] on li "過路客" at bounding box center [362, 235] width 396 height 16
type input "過路客"
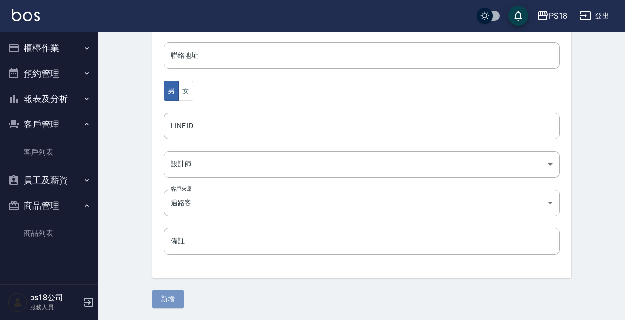
click at [163, 300] on button "新增" at bounding box center [167, 299] width 31 height 18
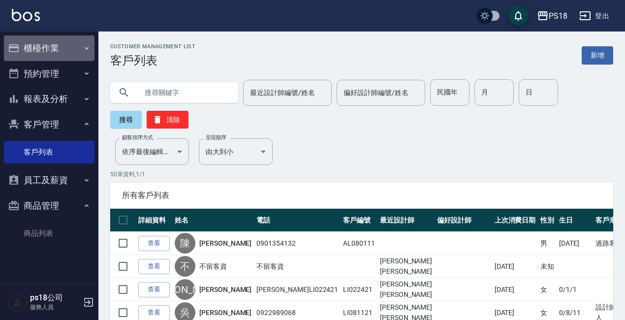
click at [36, 49] on button "櫃檯作業" at bounding box center [49, 48] width 91 height 26
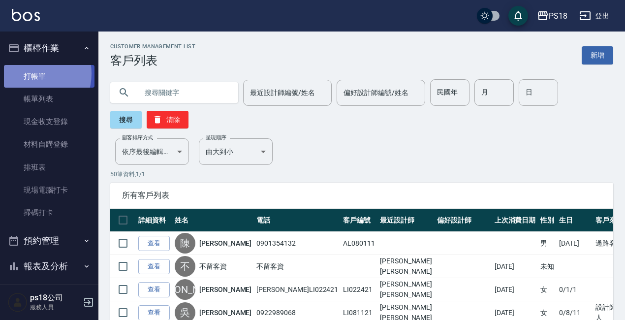
click at [31, 73] on link "打帳單" at bounding box center [49, 76] width 91 height 23
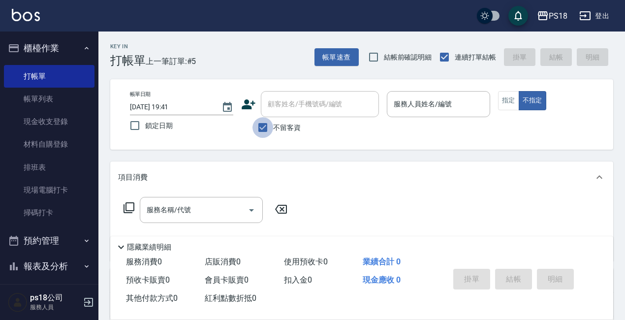
click at [265, 124] on input "不留客資" at bounding box center [262, 127] width 21 height 21
checkbox input "false"
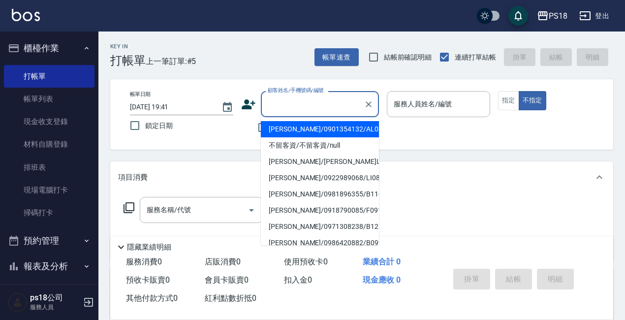
click at [285, 99] on input "顧客姓名/手機號碼/編號" at bounding box center [312, 103] width 94 height 17
click at [281, 129] on li "陳謝銘/0901354132/AL080111" at bounding box center [320, 129] width 118 height 16
type input "陳謝銘/0901354132/AL080111"
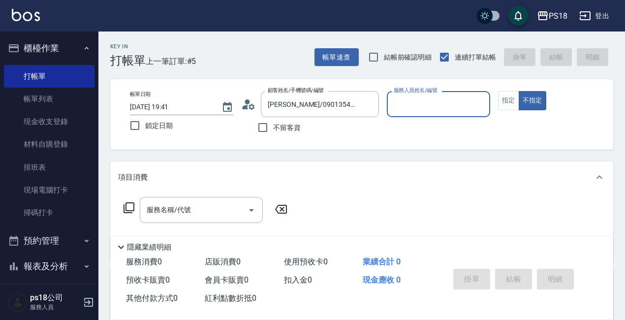
click at [414, 103] on input "服務人員姓名/編號" at bounding box center [438, 103] width 94 height 17
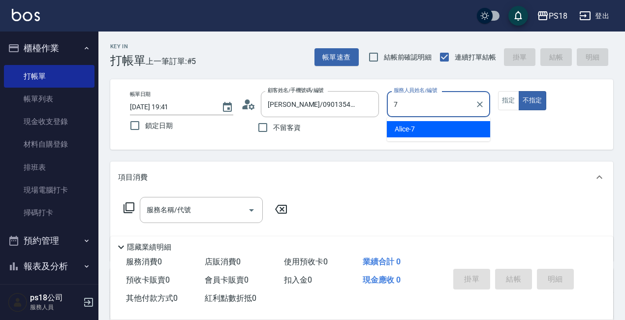
type input "7"
type button "false"
type input "Alice-7"
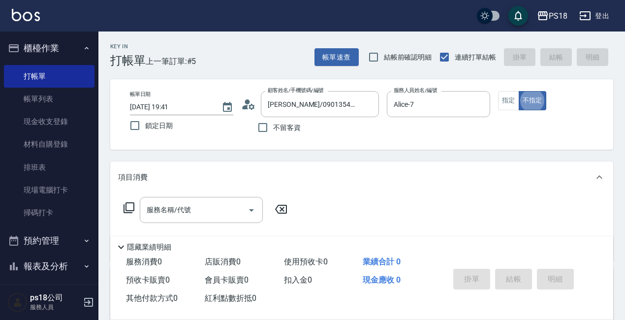
click at [127, 208] on icon at bounding box center [129, 208] width 12 height 12
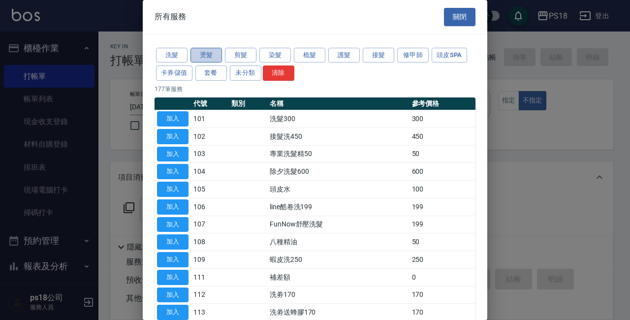
click at [204, 53] on button "燙髮" at bounding box center [205, 55] width 31 height 15
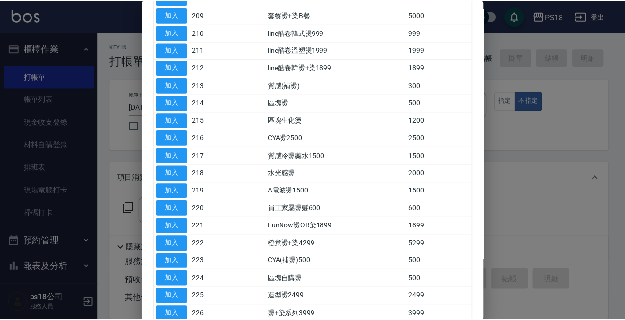
scroll to position [246, 0]
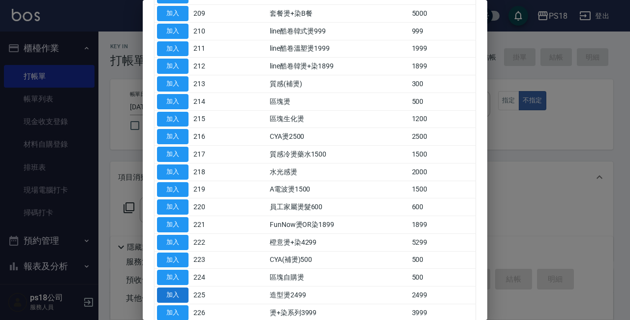
click at [171, 292] on button "加入" at bounding box center [172, 294] width 31 height 15
type input "造型燙2499(225)"
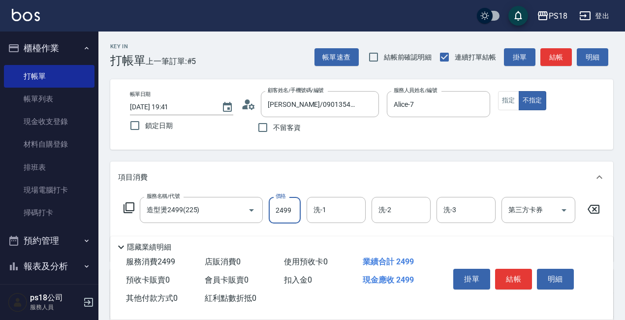
click at [279, 212] on input "2499" at bounding box center [285, 210] width 32 height 27
click at [291, 216] on input "299" at bounding box center [285, 210] width 32 height 27
type input "2999"
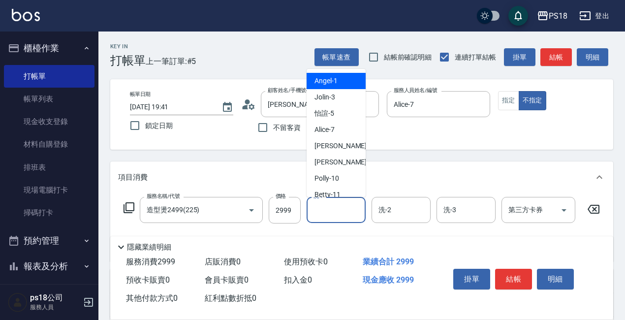
click at [328, 206] on input "洗-1" at bounding box center [336, 209] width 50 height 17
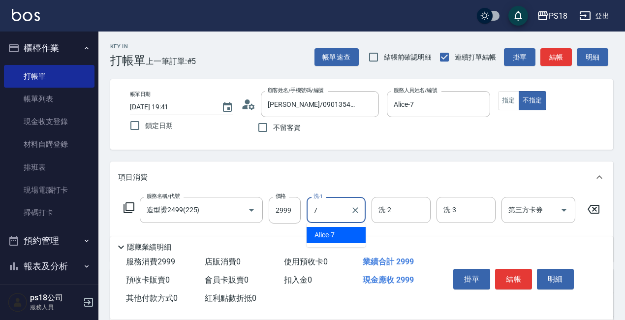
type input "Alice-7"
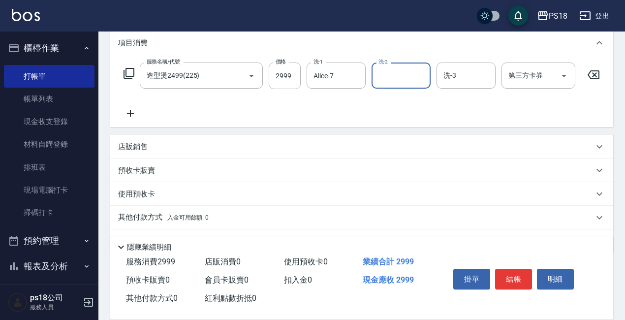
scroll to position [170, 0]
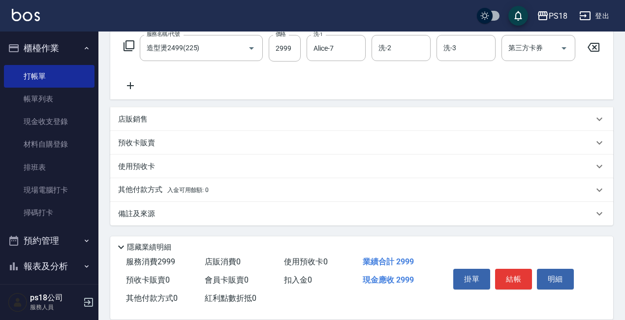
click at [153, 208] on div "備註及來源" at bounding box center [361, 214] width 503 height 24
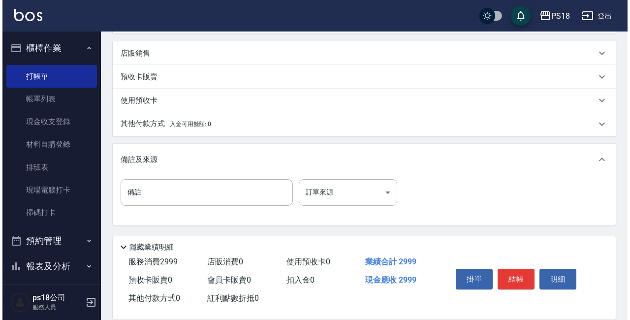
scroll to position [236, 0]
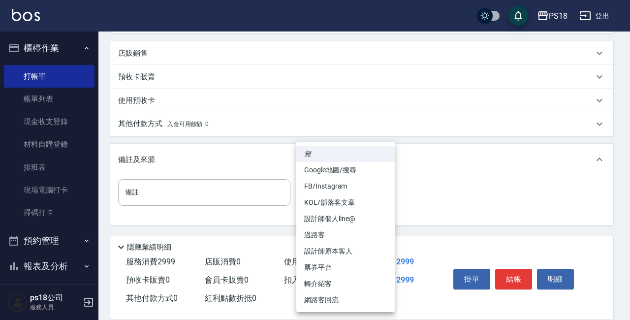
click at [380, 191] on body "PS18 登出 櫃檯作業 打帳單 帳單列表 現金收支登錄 材料自購登錄 排班表 現場電腦打卡 掃碼打卡 預約管理 預約管理 單日預約紀錄 單週預約紀錄 報表及…" at bounding box center [315, 46] width 630 height 548
click at [312, 236] on li "過路客" at bounding box center [345, 235] width 98 height 16
type input "過路客"
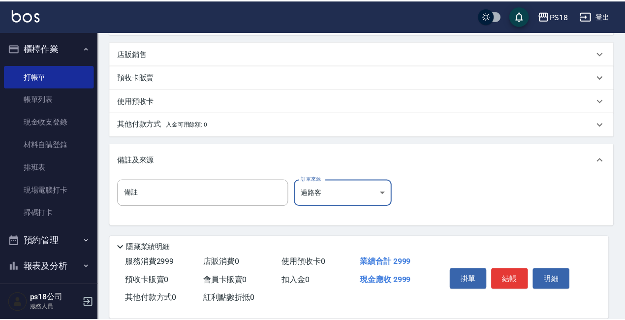
scroll to position [228, 0]
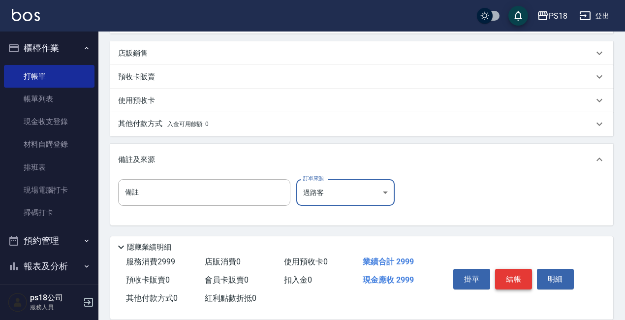
click at [510, 269] on button "結帳" at bounding box center [513, 279] width 37 height 21
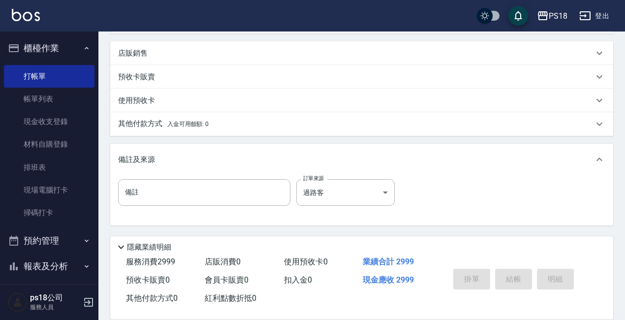
type input "2025/09/10 19:42"
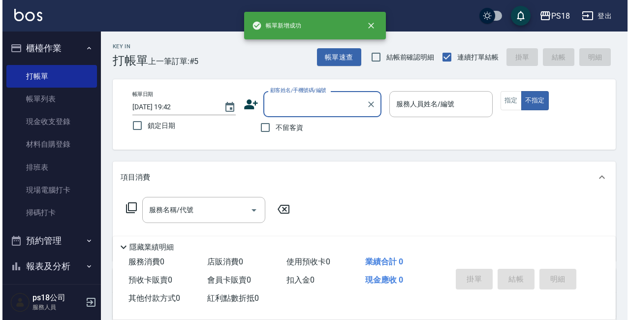
scroll to position [0, 0]
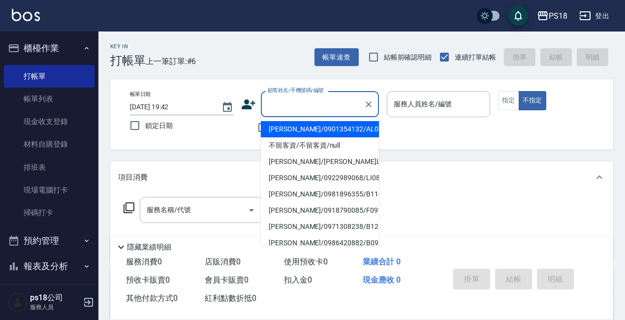
click at [320, 106] on input "顧客姓名/手機號碼/編號" at bounding box center [312, 103] width 94 height 17
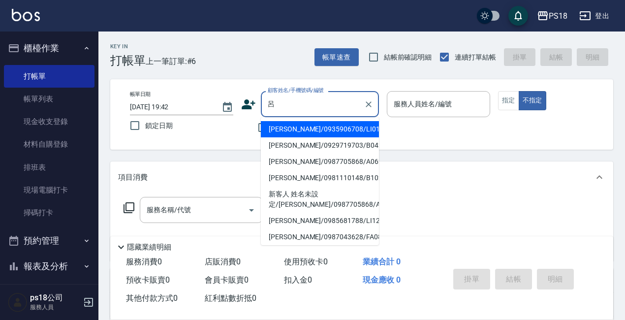
click at [311, 130] on li "呂揚諭/0935906708/LI012221" at bounding box center [320, 129] width 118 height 16
type input "呂揚諭/0935906708/LI012221"
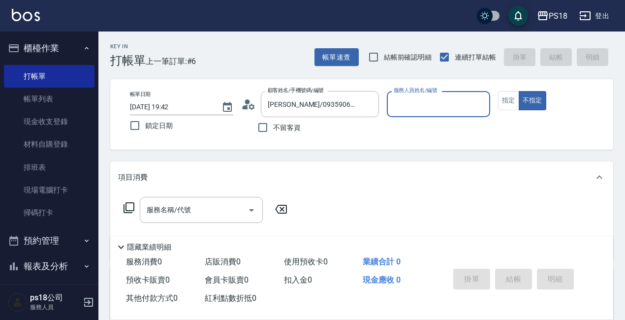
type input "Jolin-3"
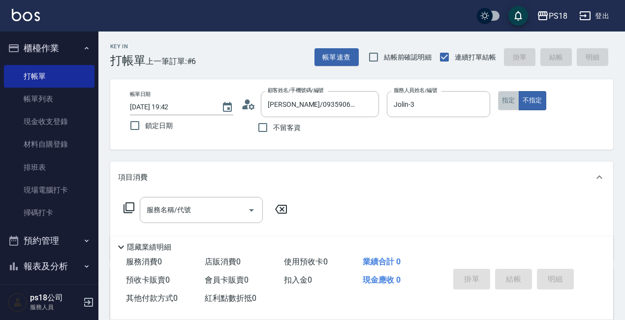
click at [506, 105] on button "指定" at bounding box center [508, 100] width 21 height 19
click at [129, 203] on icon at bounding box center [129, 207] width 11 height 11
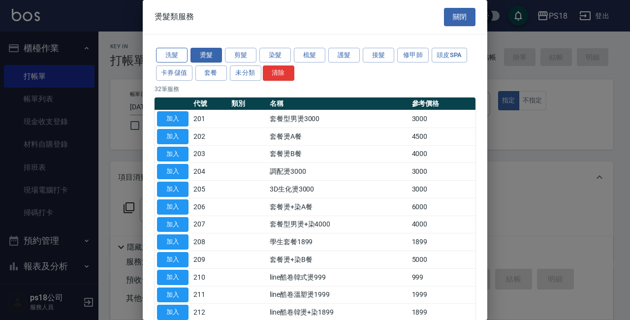
click at [173, 51] on button "洗髮" at bounding box center [171, 55] width 31 height 15
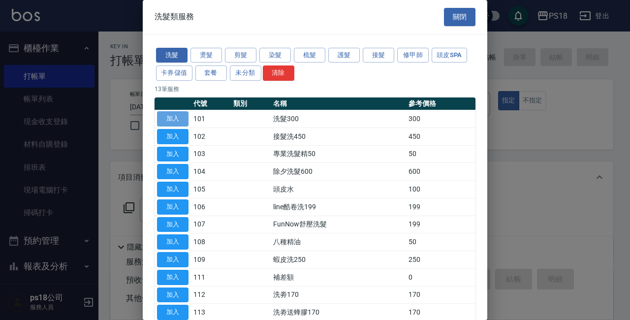
click at [172, 117] on button "加入" at bounding box center [172, 118] width 31 height 15
type input "洗髮300(101)"
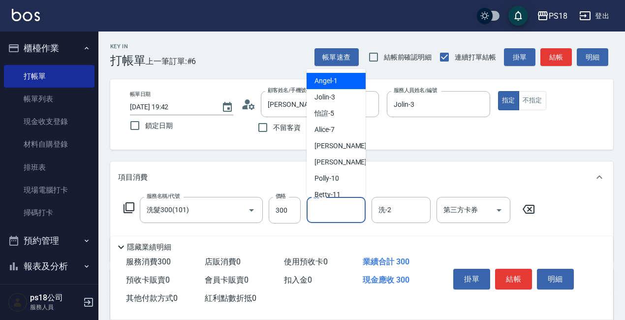
click at [329, 216] on input "洗-1" at bounding box center [336, 209] width 50 height 17
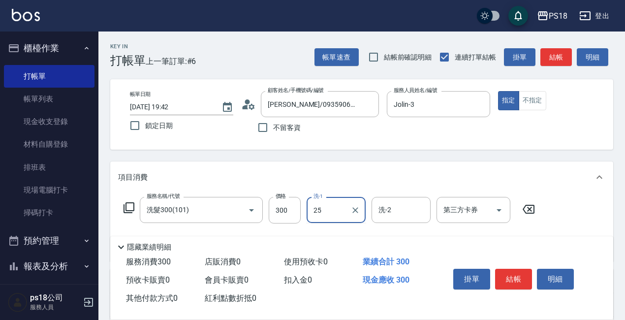
type input "小卉-25"
click at [129, 210] on icon at bounding box center [129, 208] width 12 height 12
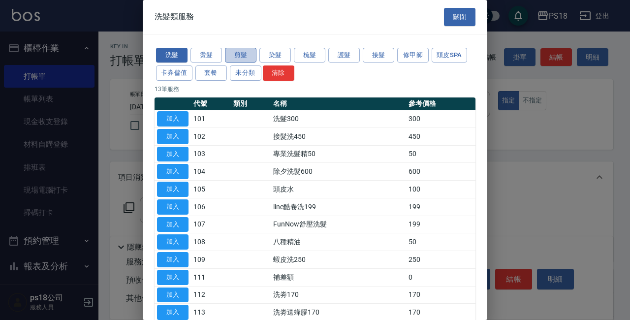
click at [243, 48] on button "剪髮" at bounding box center [240, 55] width 31 height 15
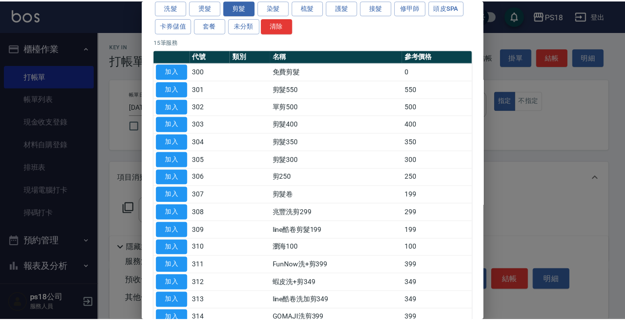
scroll to position [108, 0]
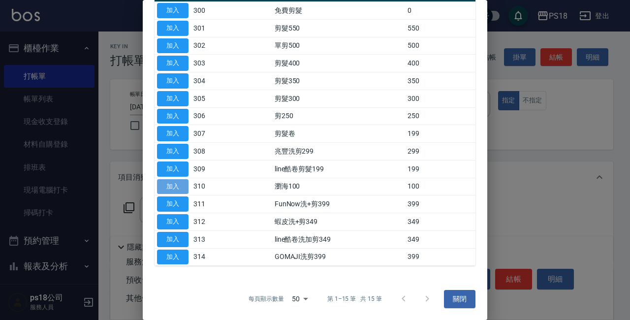
click at [176, 182] on button "加入" at bounding box center [172, 186] width 31 height 15
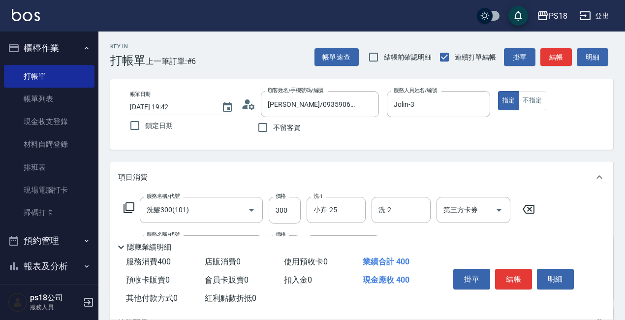
click at [126, 207] on icon at bounding box center [129, 207] width 11 height 11
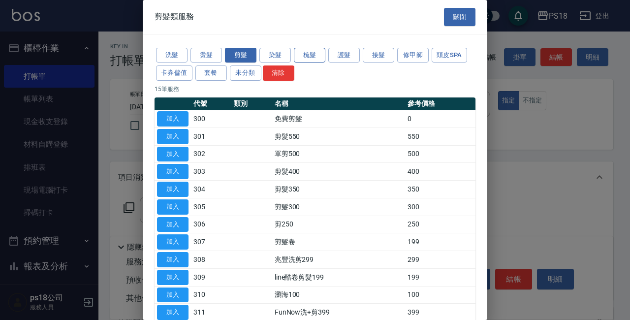
drag, startPoint x: 301, startPoint y: 52, endPoint x: 312, endPoint y: 50, distance: 10.4
click at [301, 52] on button "梳髮" at bounding box center [309, 55] width 31 height 15
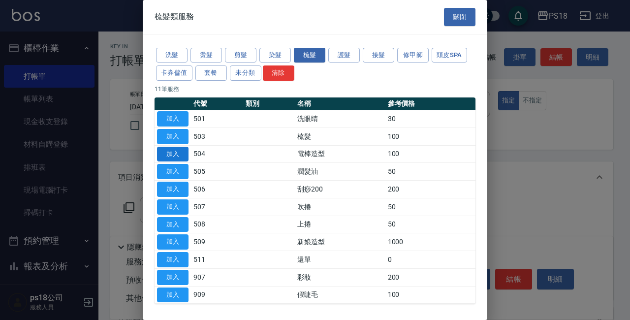
click at [182, 153] on button "加入" at bounding box center [172, 154] width 31 height 15
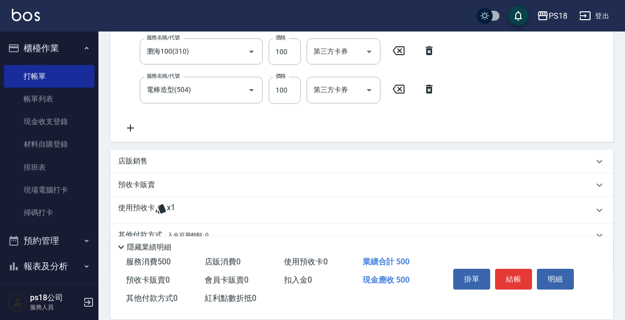
scroll to position [242, 0]
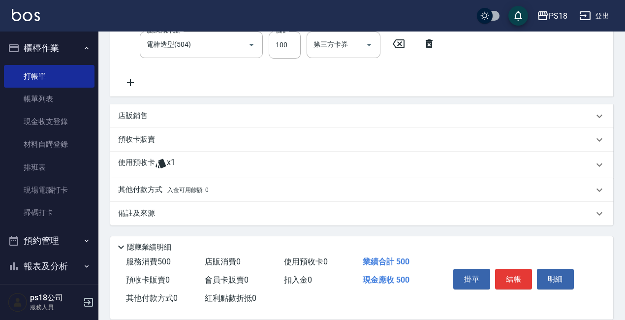
click at [126, 209] on p "備註及來源" at bounding box center [136, 213] width 37 height 10
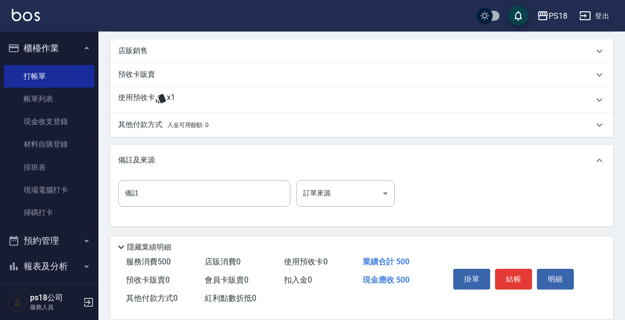
scroll to position [308, 0]
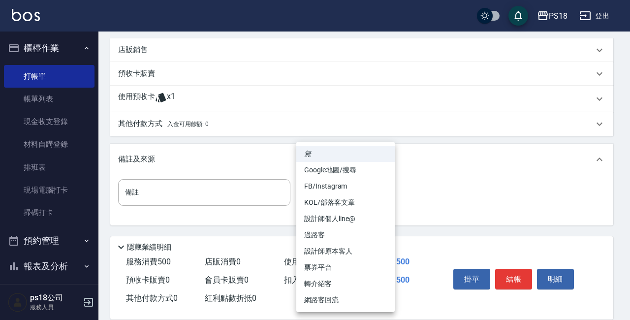
click at [387, 194] on body "PS18 登出 櫃檯作業 打帳單 帳單列表 現金收支登錄 材料自購登錄 排班表 現場電腦打卡 掃碼打卡 預約管理 預約管理 單日預約紀錄 單週預約紀錄 報表及…" at bounding box center [315, 6] width 630 height 628
click at [317, 250] on li "設計師原本客人" at bounding box center [345, 251] width 98 height 16
type input "設計師原本客人"
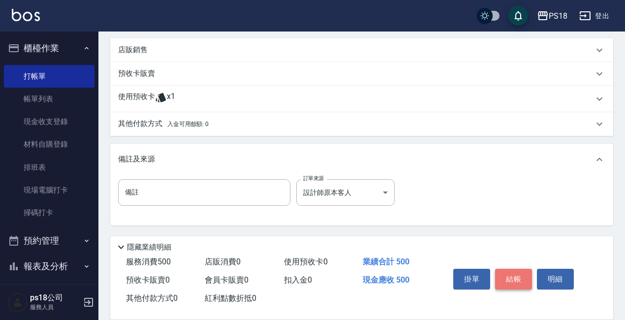
click at [517, 274] on button "結帳" at bounding box center [513, 279] width 37 height 21
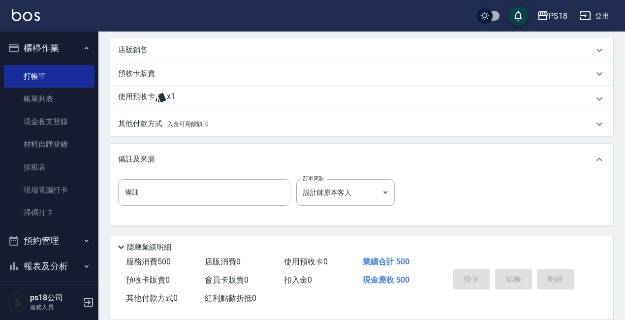
type input "2025/09/10 19:44"
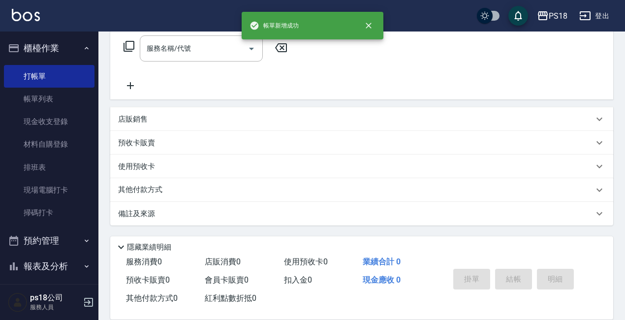
scroll to position [0, 0]
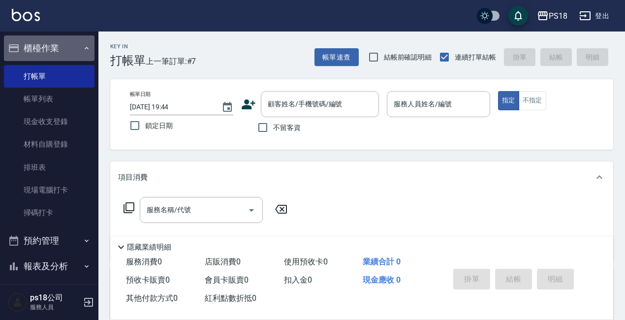
click at [83, 49] on icon "button" at bounding box center [87, 48] width 8 height 8
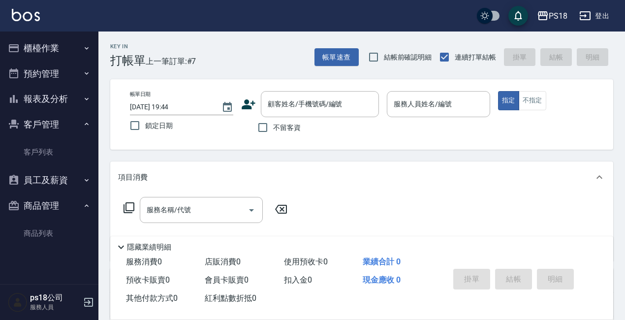
click at [52, 95] on button "報表及分析" at bounding box center [49, 99] width 91 height 26
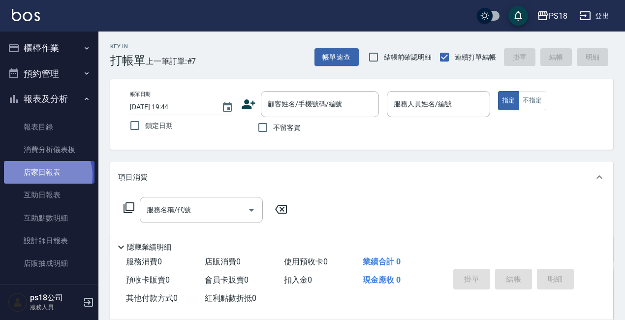
click at [45, 175] on link "店家日報表" at bounding box center [49, 172] width 91 height 23
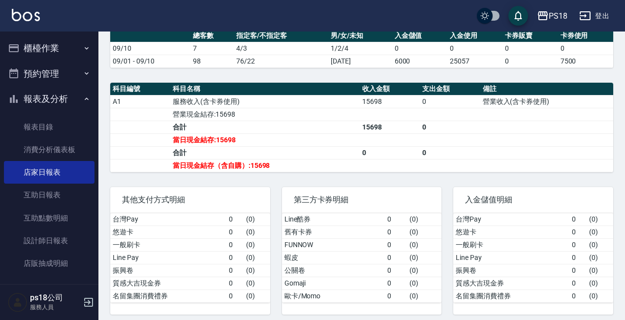
scroll to position [288, 0]
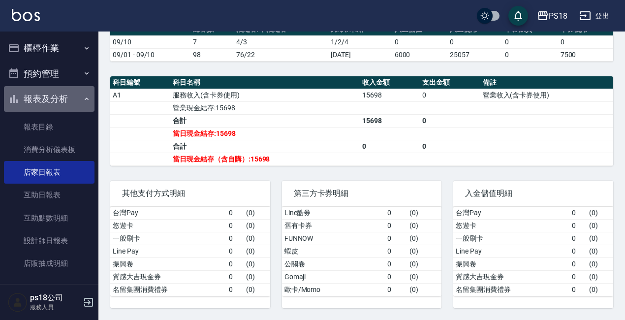
drag, startPoint x: 84, startPoint y: 94, endPoint x: 82, endPoint y: 87, distance: 7.3
click at [82, 87] on button "報表及分析" at bounding box center [49, 99] width 91 height 26
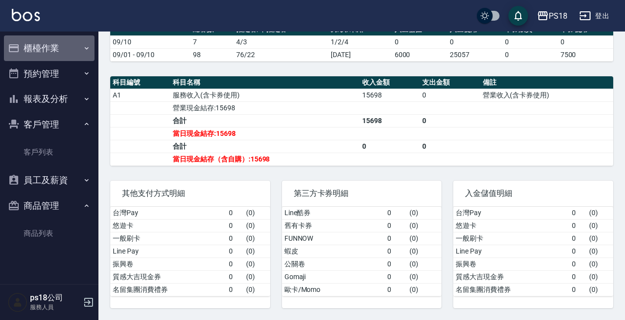
click at [42, 45] on button "櫃檯作業" at bounding box center [49, 48] width 91 height 26
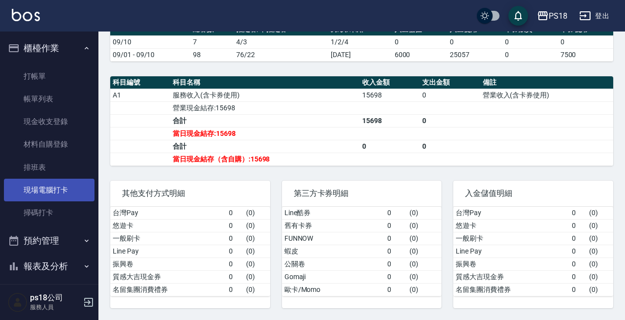
click at [61, 188] on link "現場電腦打卡" at bounding box center [49, 190] width 91 height 23
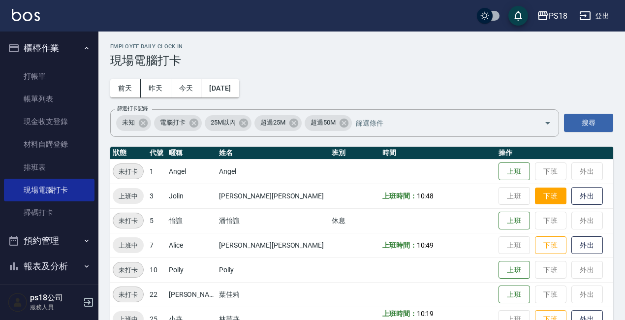
click at [535, 193] on button "下班" at bounding box center [550, 195] width 31 height 17
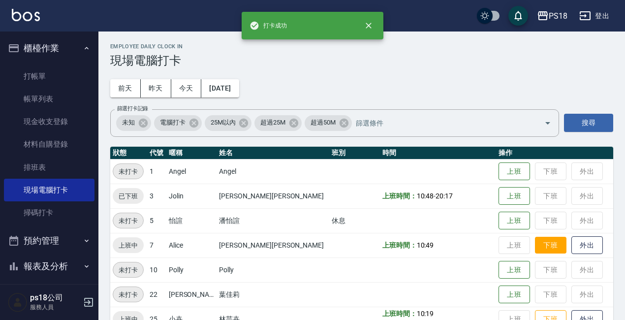
click at [535, 246] on button "下班" at bounding box center [550, 245] width 31 height 17
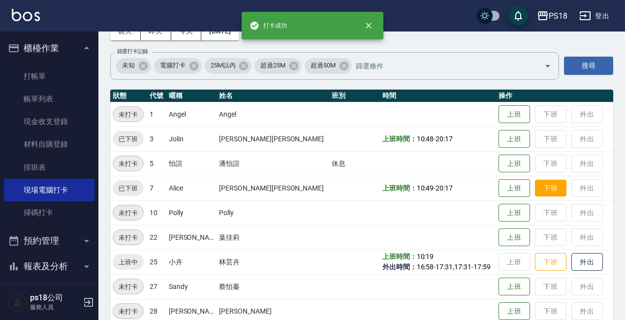
scroll to position [98, 0]
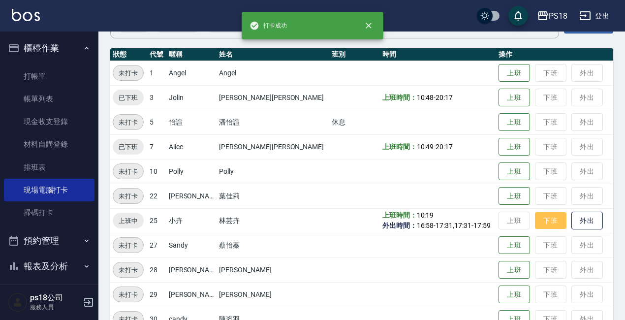
click at [535, 223] on button "下班" at bounding box center [550, 220] width 31 height 17
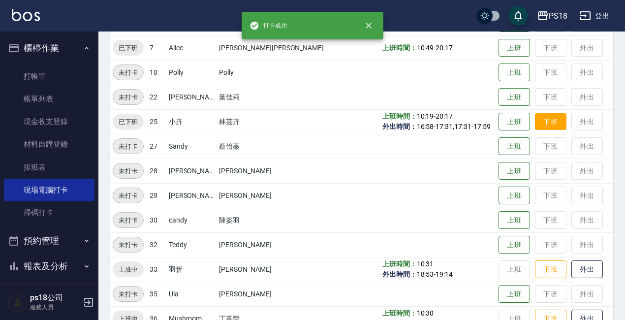
scroll to position [245, 0]
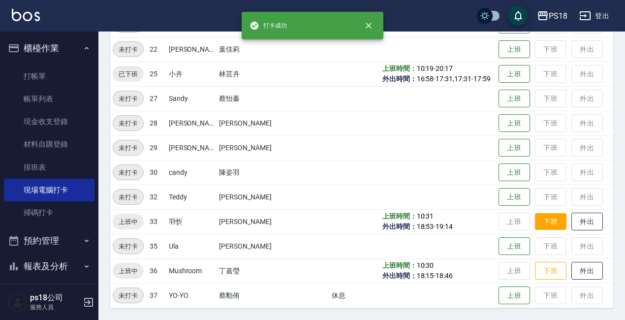
click at [535, 225] on button "下班" at bounding box center [550, 221] width 31 height 17
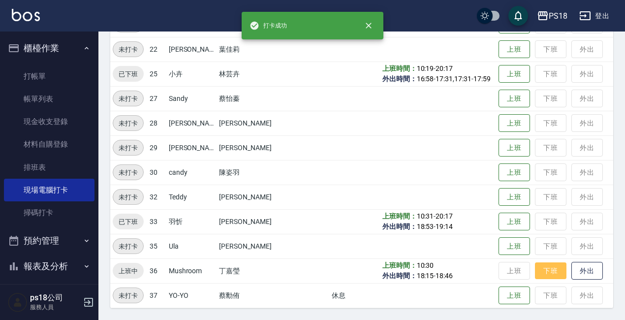
click at [539, 264] on button "下班" at bounding box center [550, 270] width 31 height 17
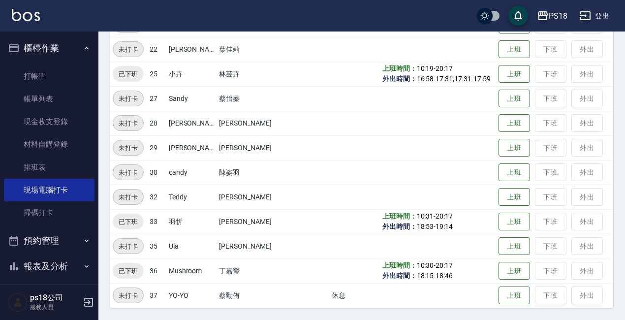
click at [599, 15] on button "登出" at bounding box center [594, 16] width 38 height 18
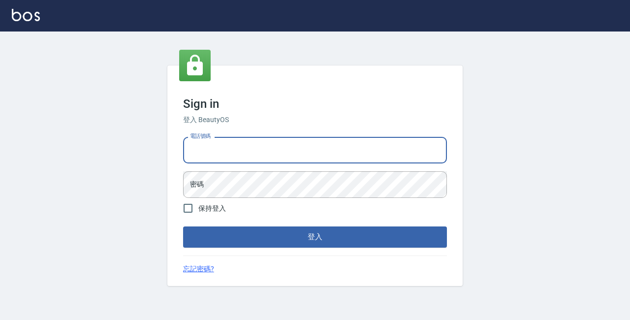
click at [269, 143] on input "電話號碼" at bounding box center [315, 150] width 264 height 27
type input "89729295"
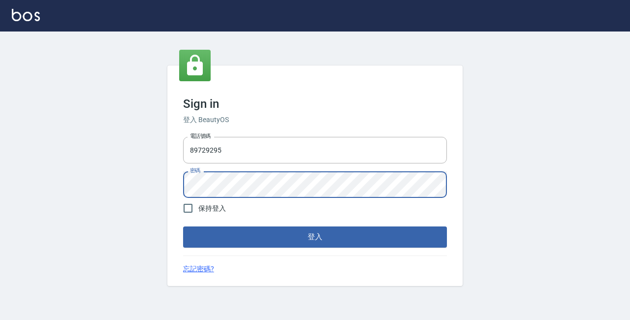
click at [183, 226] on button "登入" at bounding box center [315, 236] width 264 height 21
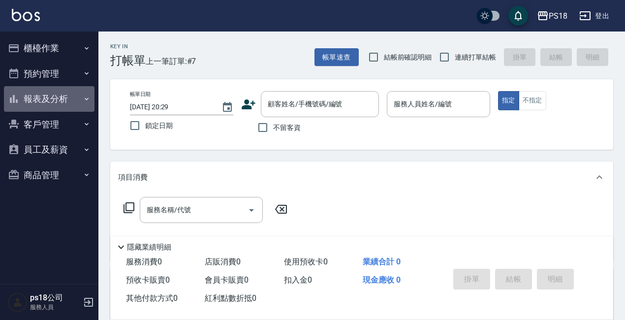
click at [56, 97] on button "報表及分析" at bounding box center [49, 99] width 91 height 26
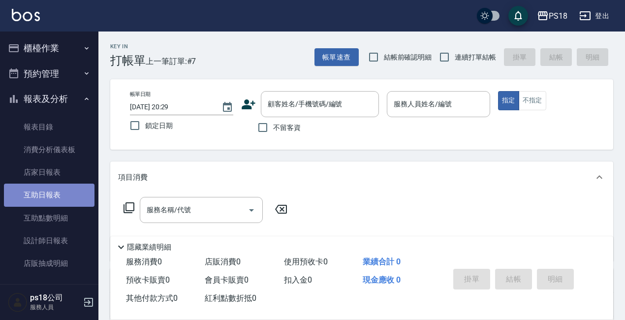
click at [53, 191] on link "互助日報表" at bounding box center [49, 195] width 91 height 23
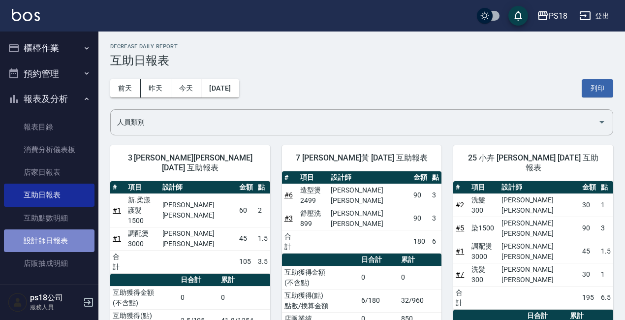
click at [65, 239] on link "設計師日報表" at bounding box center [49, 240] width 91 height 23
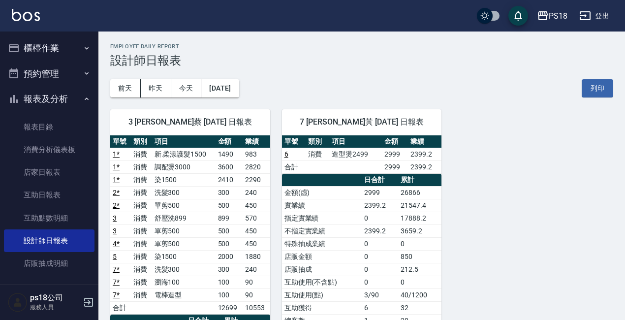
click at [594, 10] on button "登出" at bounding box center [594, 16] width 38 height 18
